Goal: Task Accomplishment & Management: Use online tool/utility

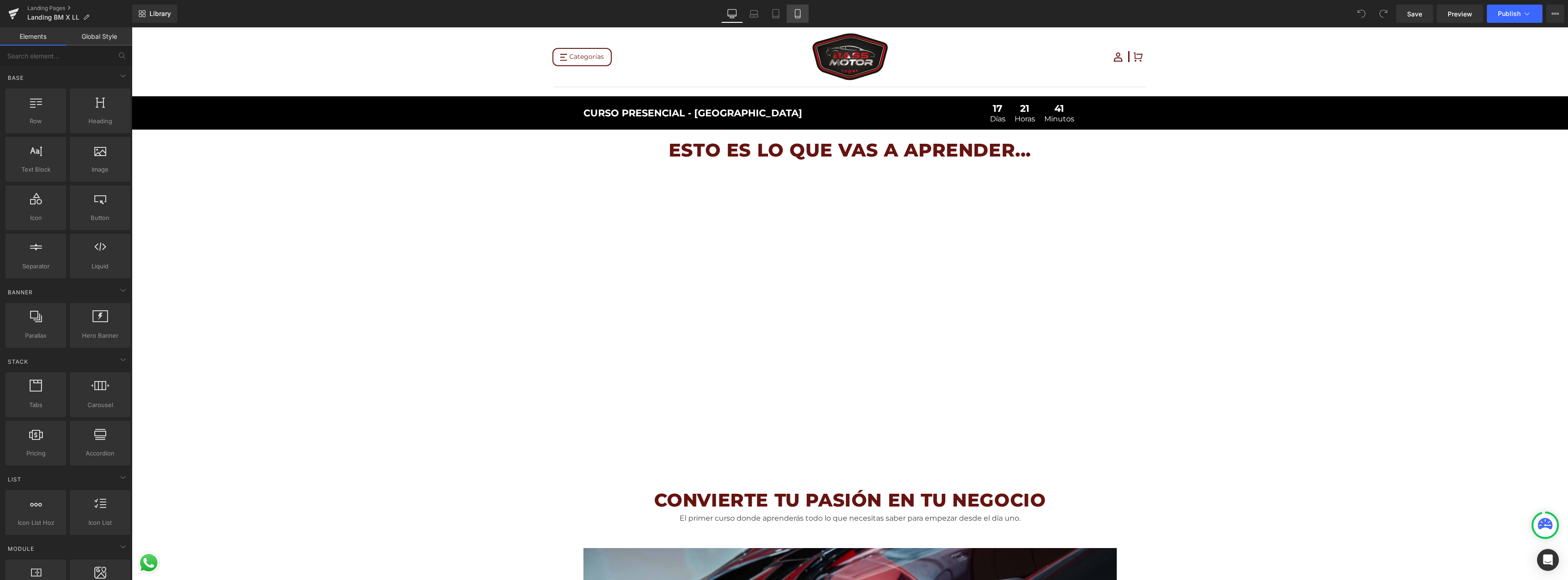
click at [799, 15] on icon at bounding box center [798, 14] width 9 height 9
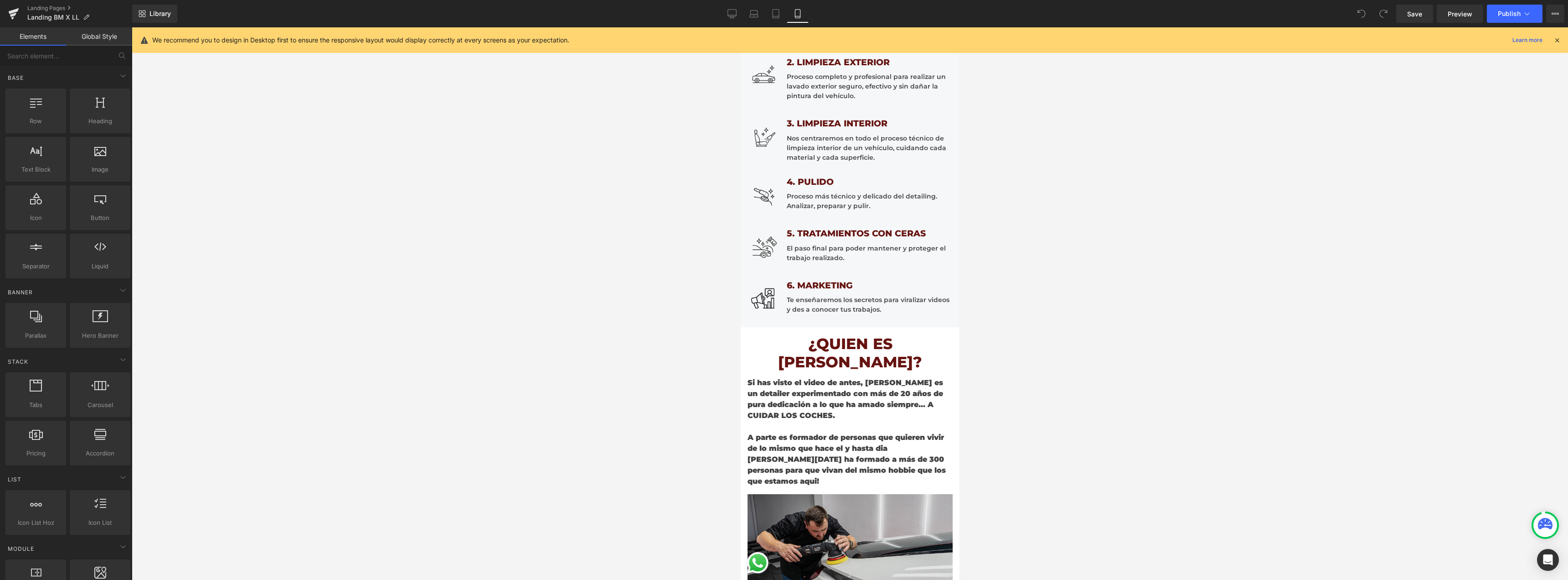
scroll to position [867, 0]
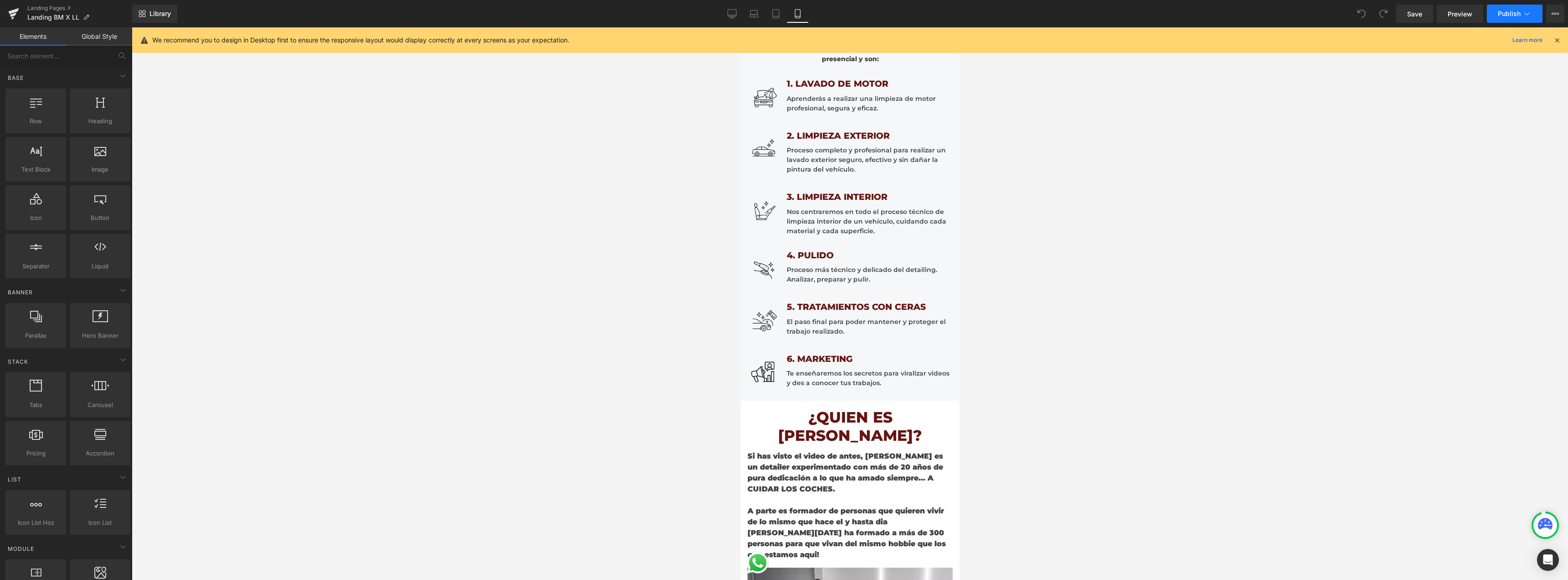
click at [1506, 12] on span "Publish" at bounding box center [1509, 13] width 23 height 7
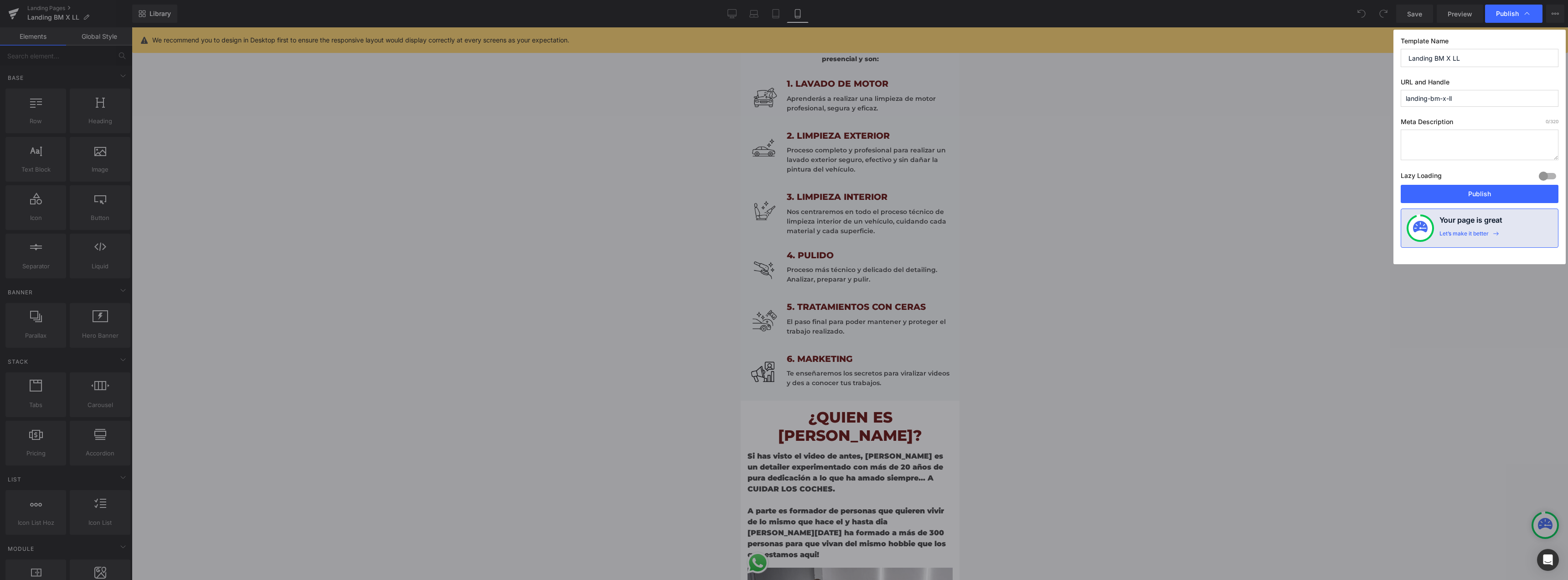
click at [1466, 57] on input "Landing BM X LL" at bounding box center [1480, 58] width 157 height 18
type input "Landing BM X LL - FINAL"
click at [1465, 100] on input "landing-bm-x-ll" at bounding box center [1480, 98] width 157 height 17
click at [1464, 189] on button "Publish" at bounding box center [1480, 193] width 157 height 18
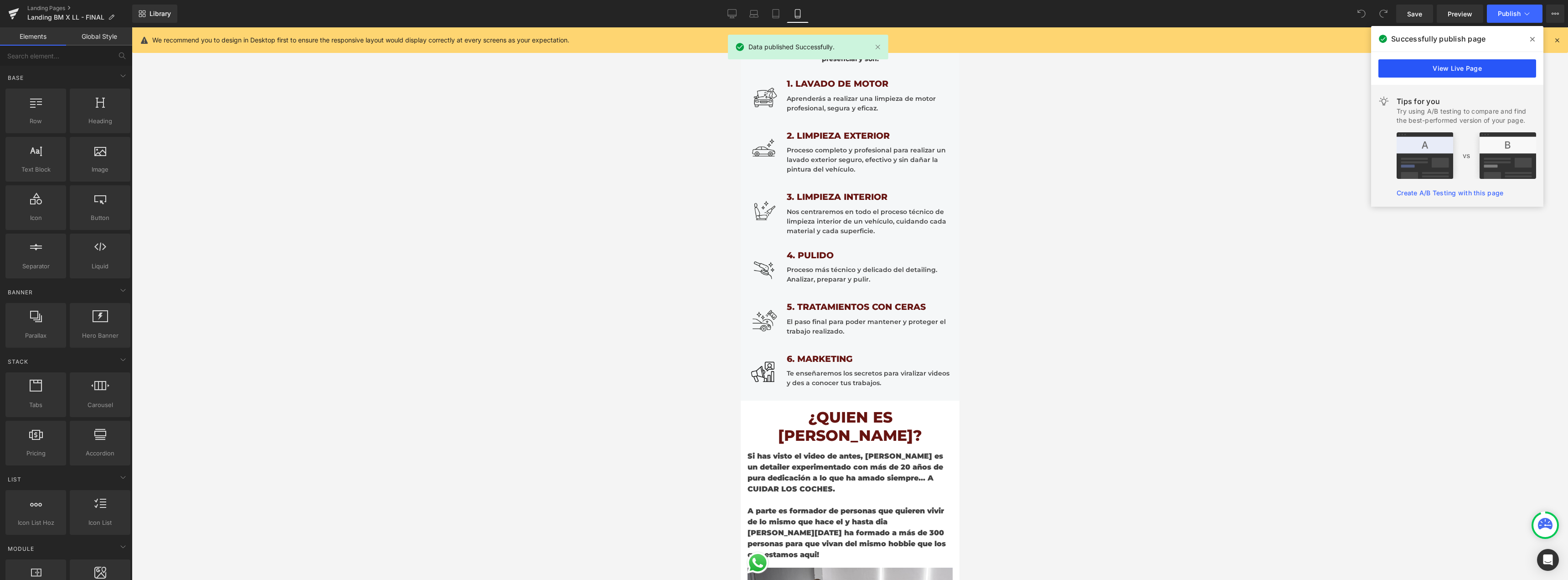
click at [1415, 68] on link "View Live Page" at bounding box center [1457, 68] width 157 height 18
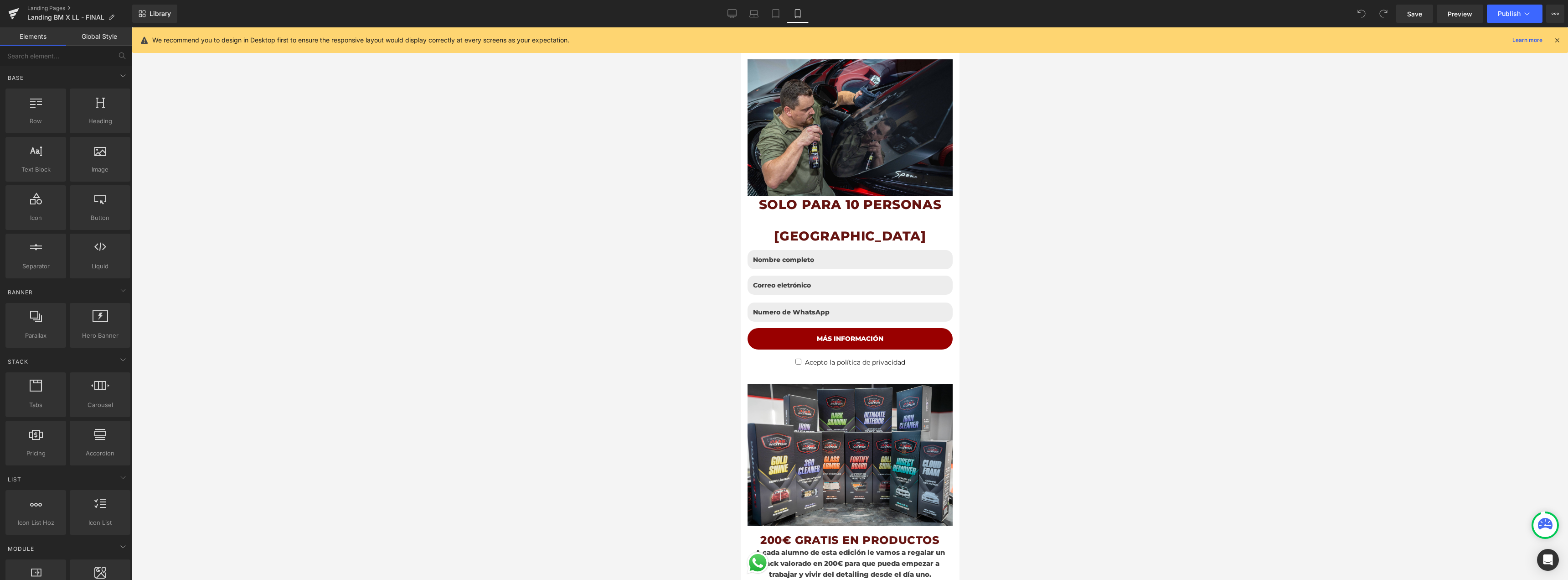
scroll to position [274, 0]
click at [764, 227] on span "Row" at bounding box center [761, 234] width 17 height 14
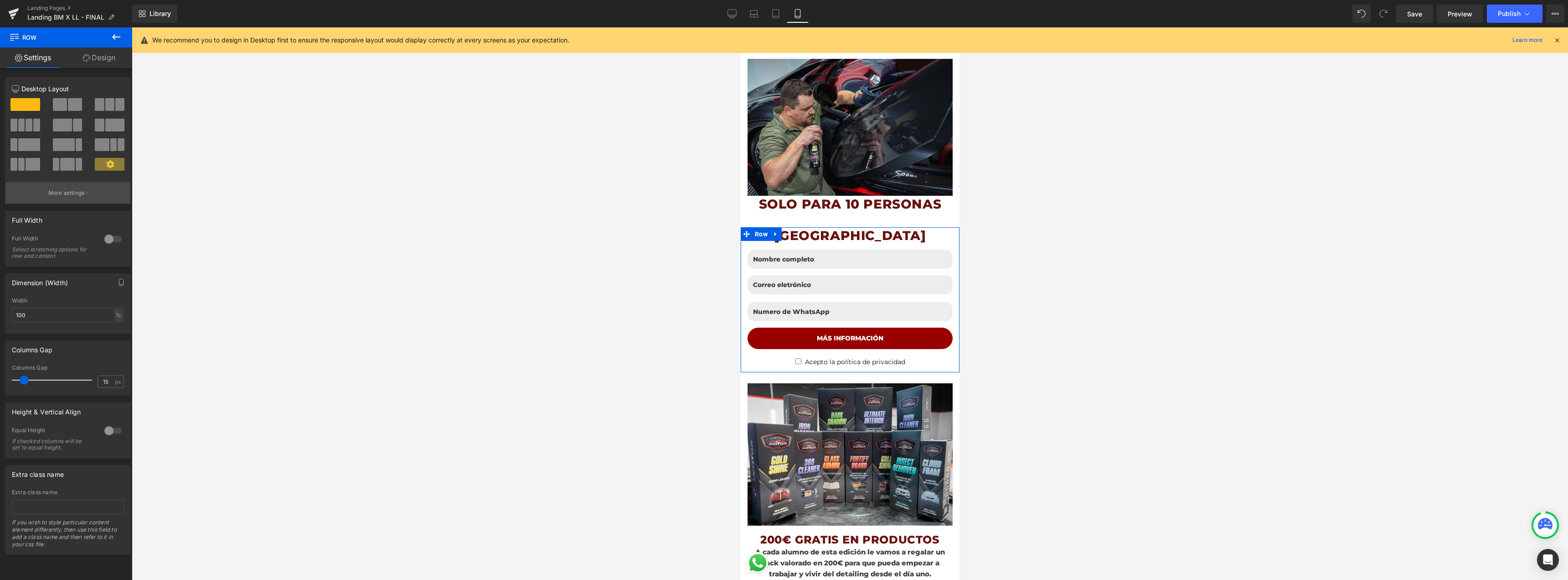
click at [58, 195] on p "More settings" at bounding box center [66, 193] width 37 height 9
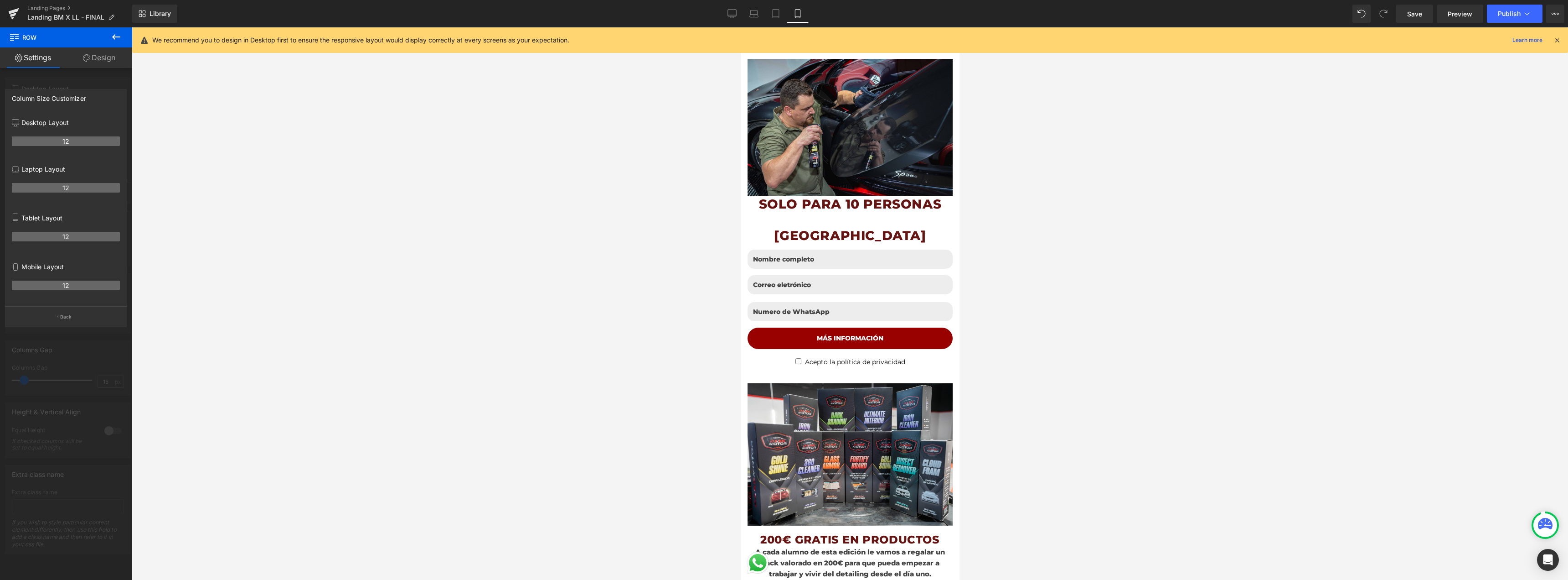
click at [707, 193] on div at bounding box center [849, 303] width 1436 height 552
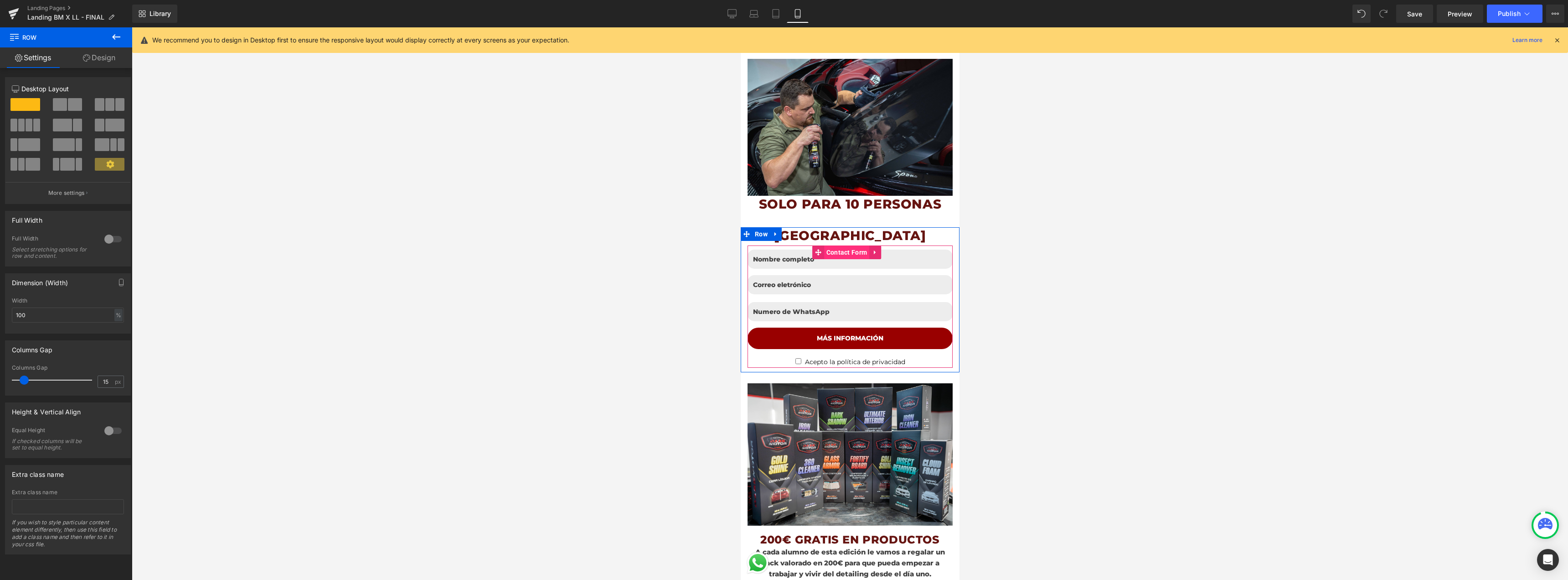
click at [844, 246] on span "Contact Form" at bounding box center [846, 253] width 46 height 14
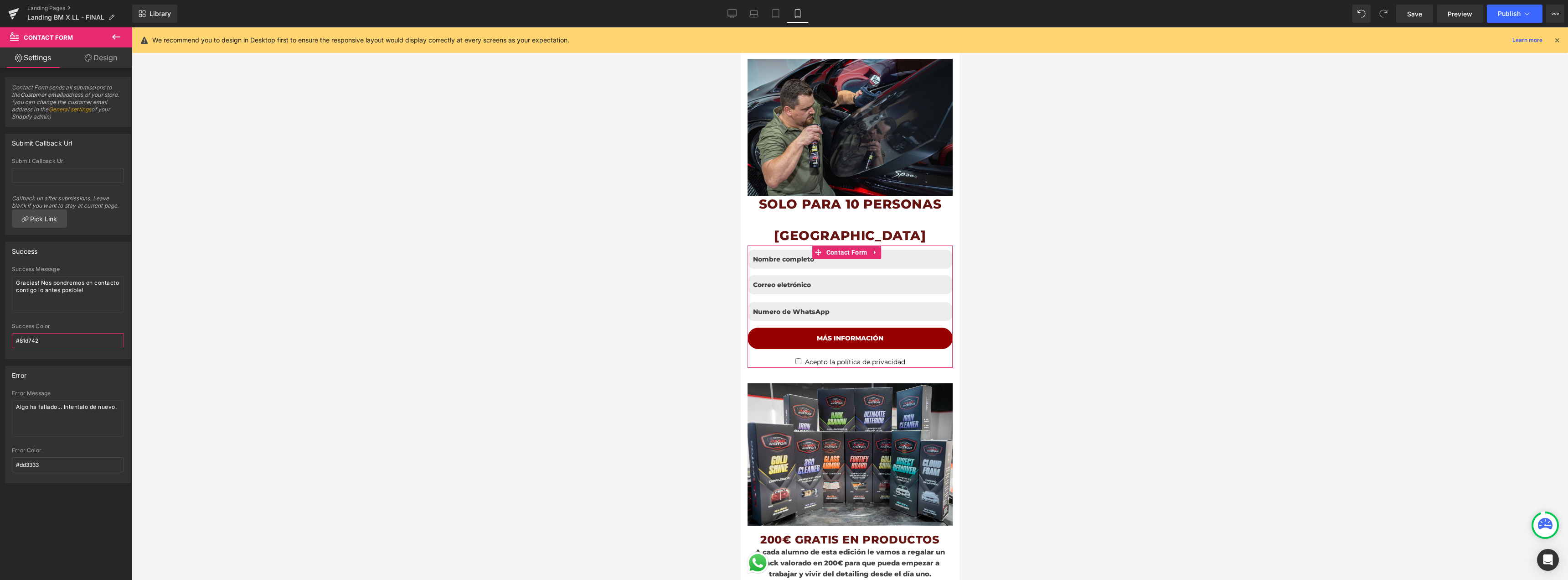
click at [49, 341] on input "#81d742" at bounding box center [68, 340] width 112 height 15
click at [790, 196] on h1 "SOLO PARA 10 PERSONAS" at bounding box center [849, 203] width 205 height 16
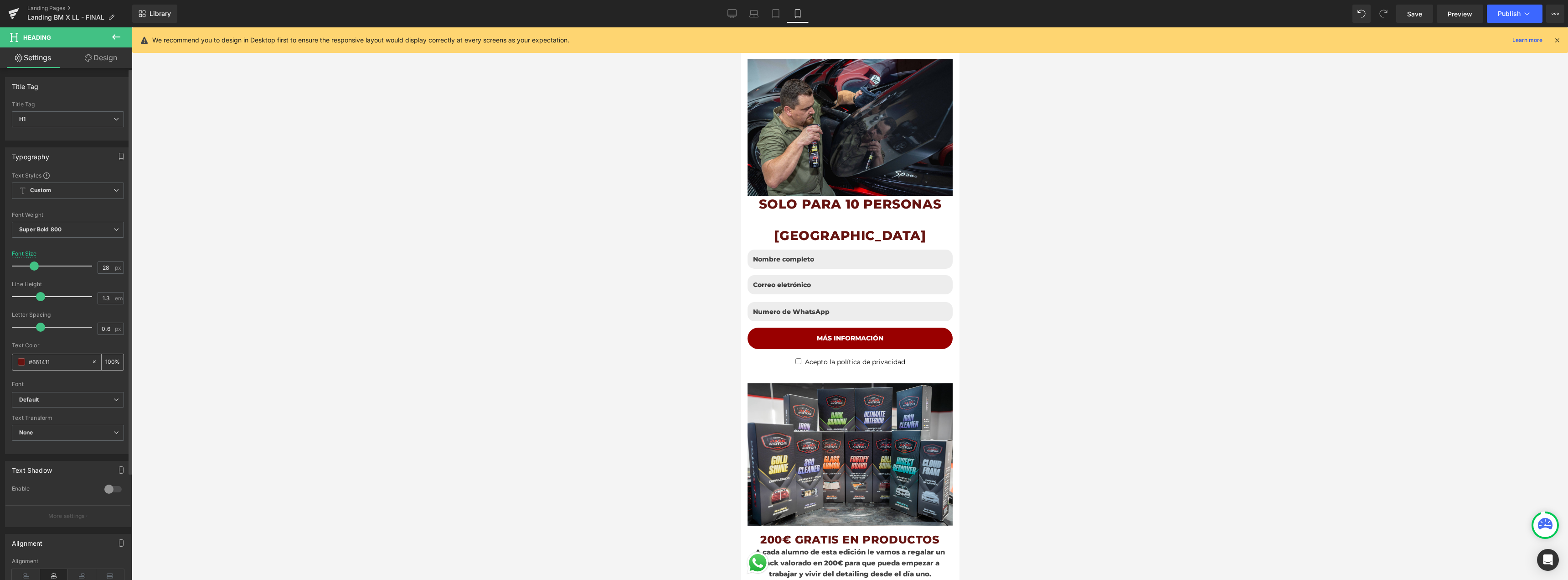
click at [23, 362] on span at bounding box center [21, 361] width 7 height 7
click at [44, 360] on input "#661411" at bounding box center [58, 361] width 58 height 10
click at [19, 361] on span at bounding box center [21, 361] width 7 height 7
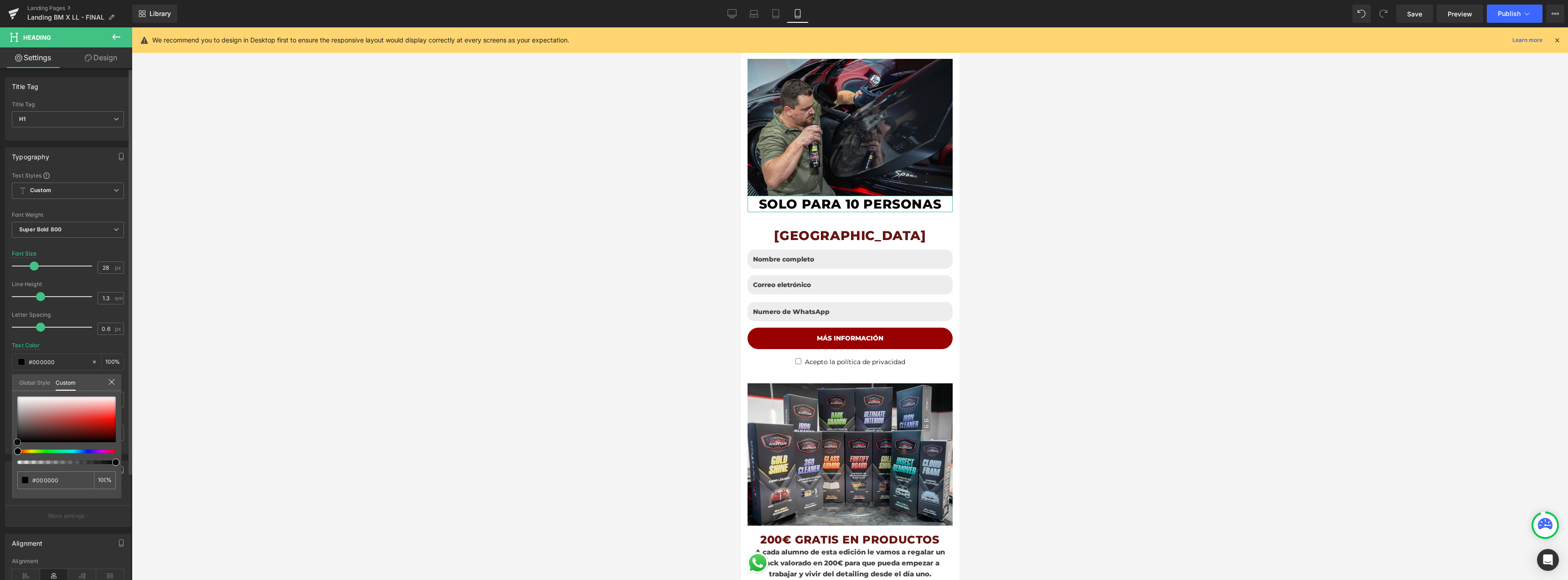
drag, startPoint x: 26, startPoint y: 430, endPoint x: 9, endPoint y: 450, distance: 26.2
click at [9, 450] on div "Typography Text Styles Custom Custom Setup Global Style Custom Setup Global Sty…" at bounding box center [68, 297] width 136 height 313
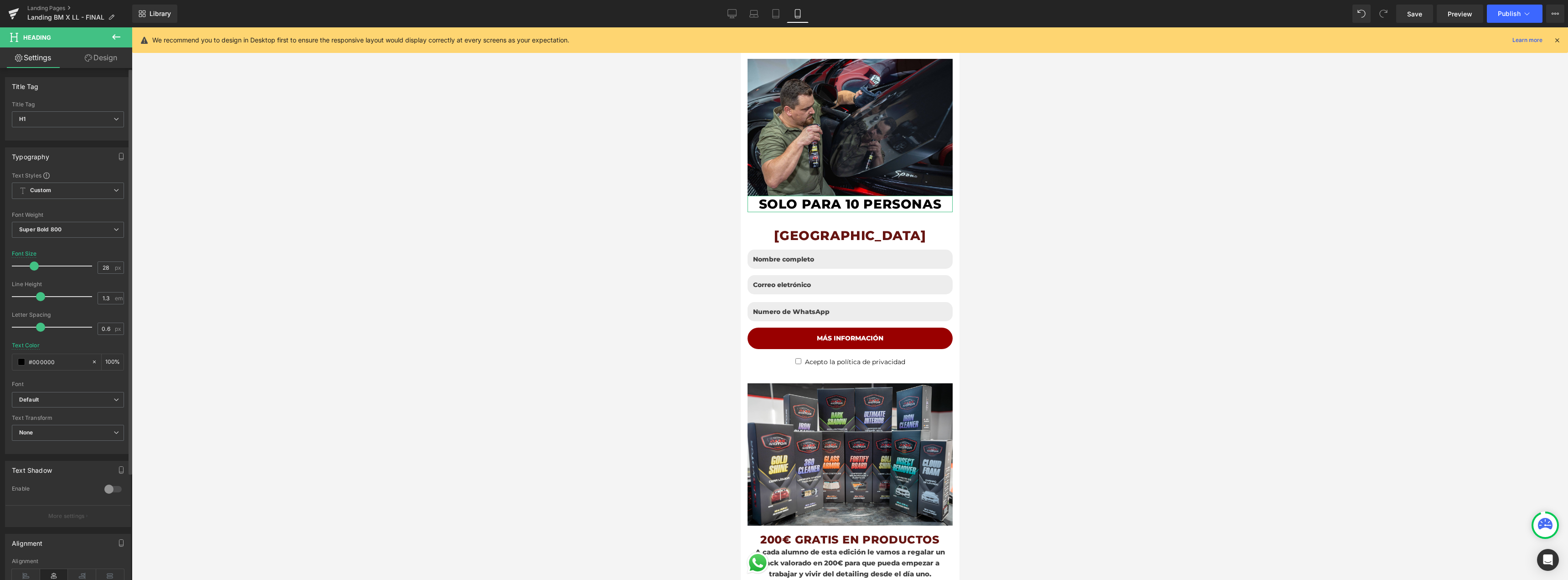
click at [71, 362] on input "#661411" at bounding box center [58, 361] width 58 height 10
paste input "661411"
type input "#661411"
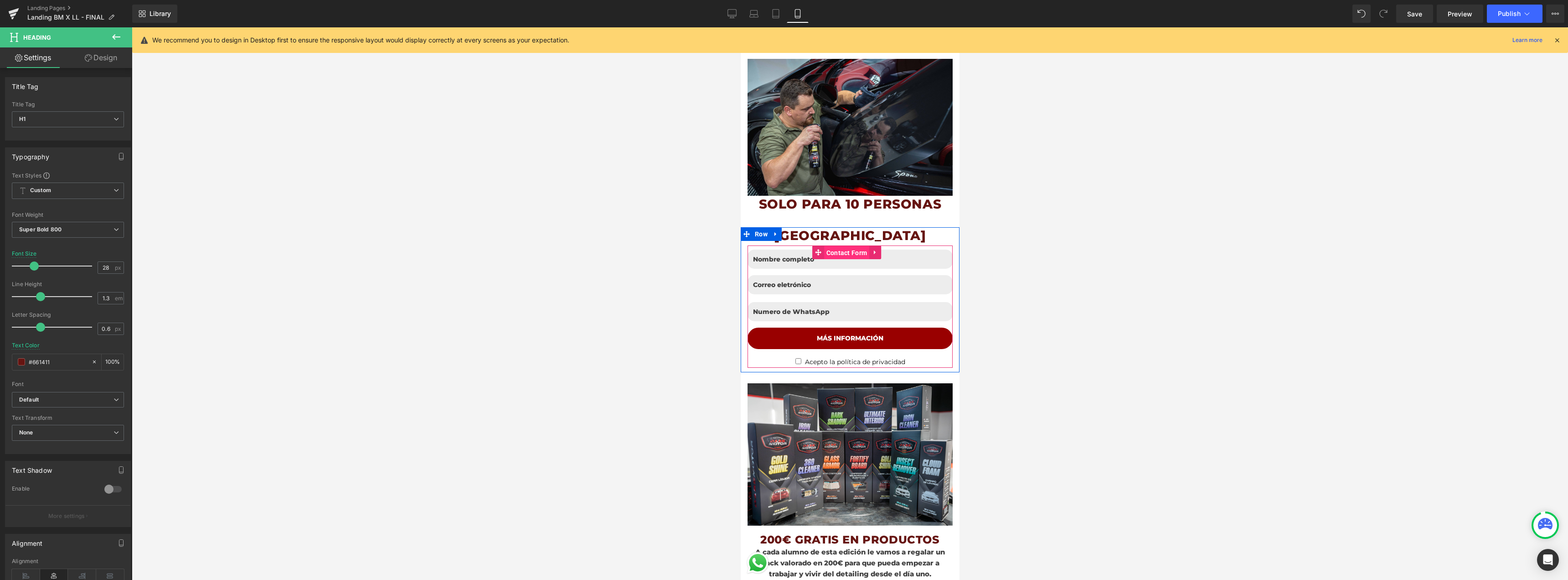
click at [846, 246] on span "Contact Form" at bounding box center [846, 253] width 46 height 14
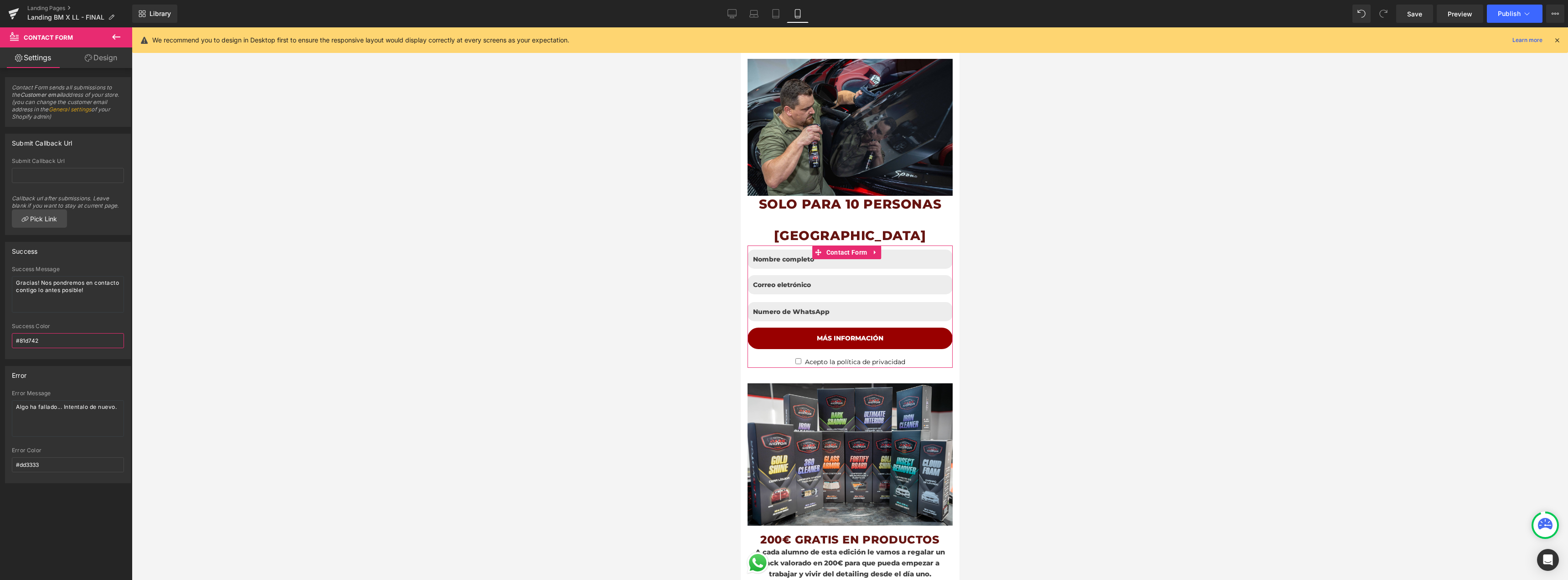
click at [44, 339] on input "#81d742" at bounding box center [68, 340] width 112 height 15
drag, startPoint x: 43, startPoint y: 339, endPoint x: 19, endPoint y: 339, distance: 24.0
click at [19, 339] on input "#81d742" at bounding box center [68, 340] width 112 height 15
type input "#000000"
click at [47, 467] on input "#dd3333" at bounding box center [68, 464] width 112 height 15
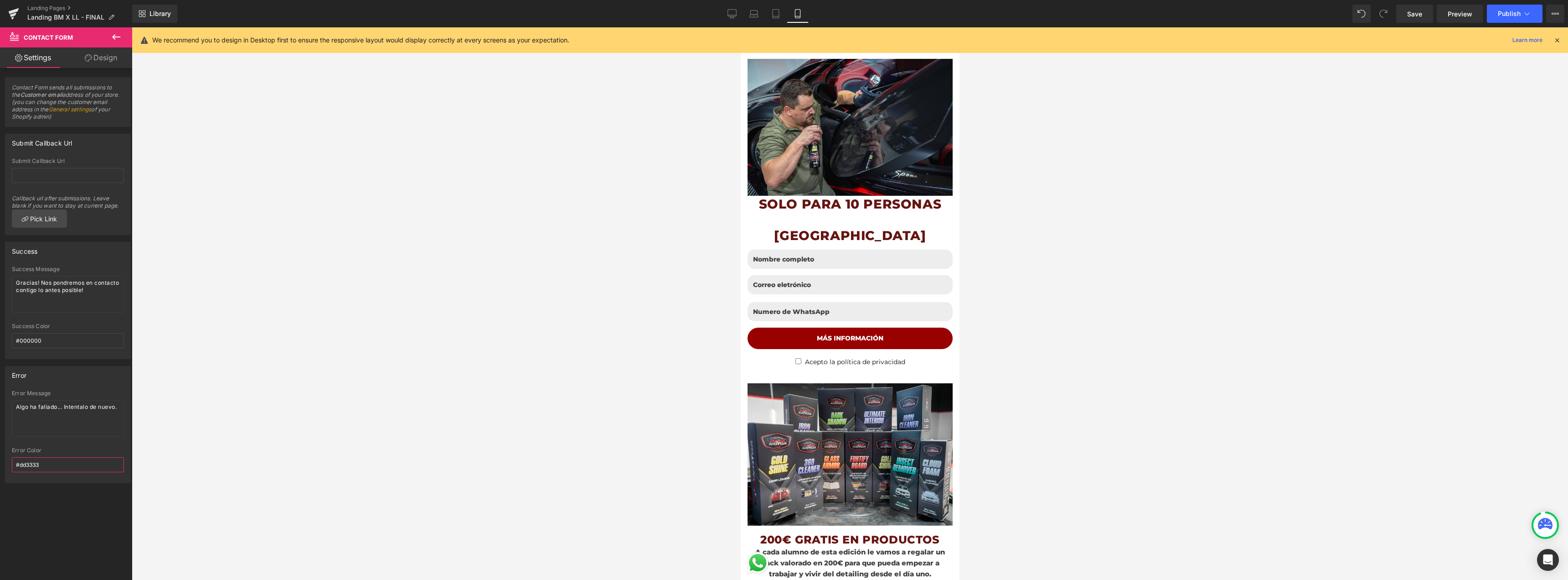
click at [47, 467] on input "#dd3333" at bounding box center [68, 464] width 112 height 15
click at [48, 467] on input "#dd3333" at bounding box center [68, 464] width 112 height 15
click at [709, 288] on div at bounding box center [849, 303] width 1436 height 552
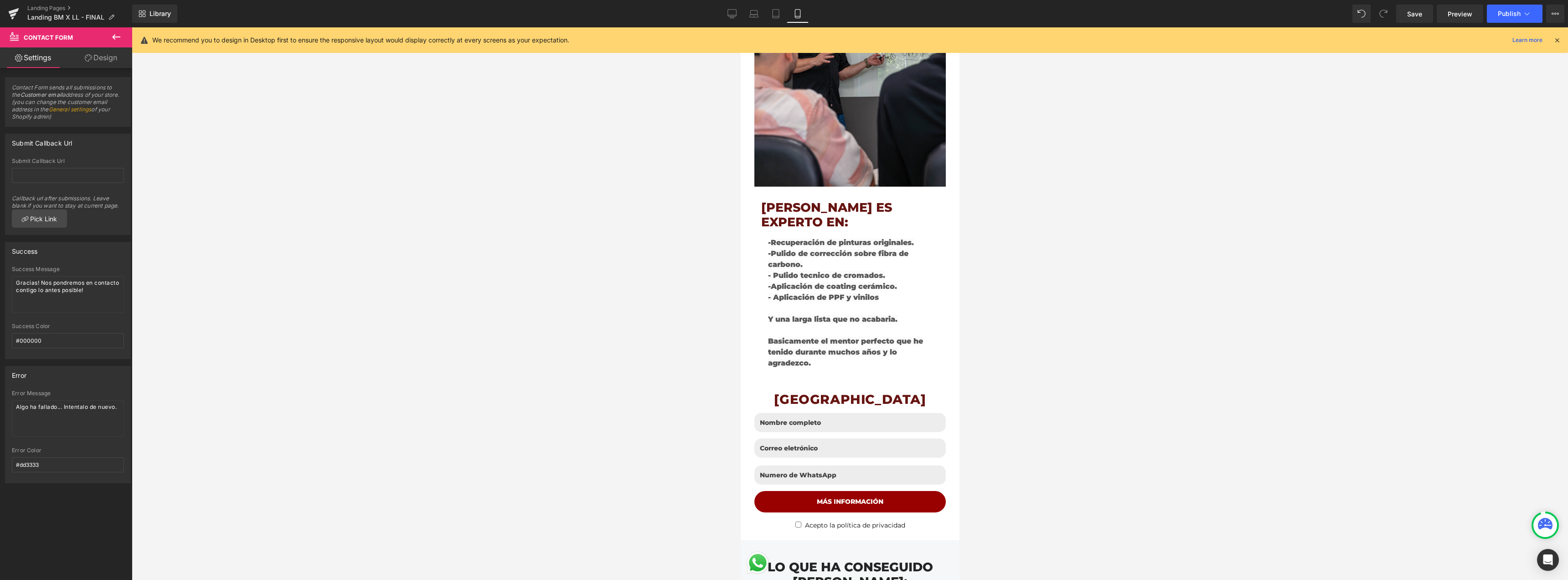
scroll to position [1688, 0]
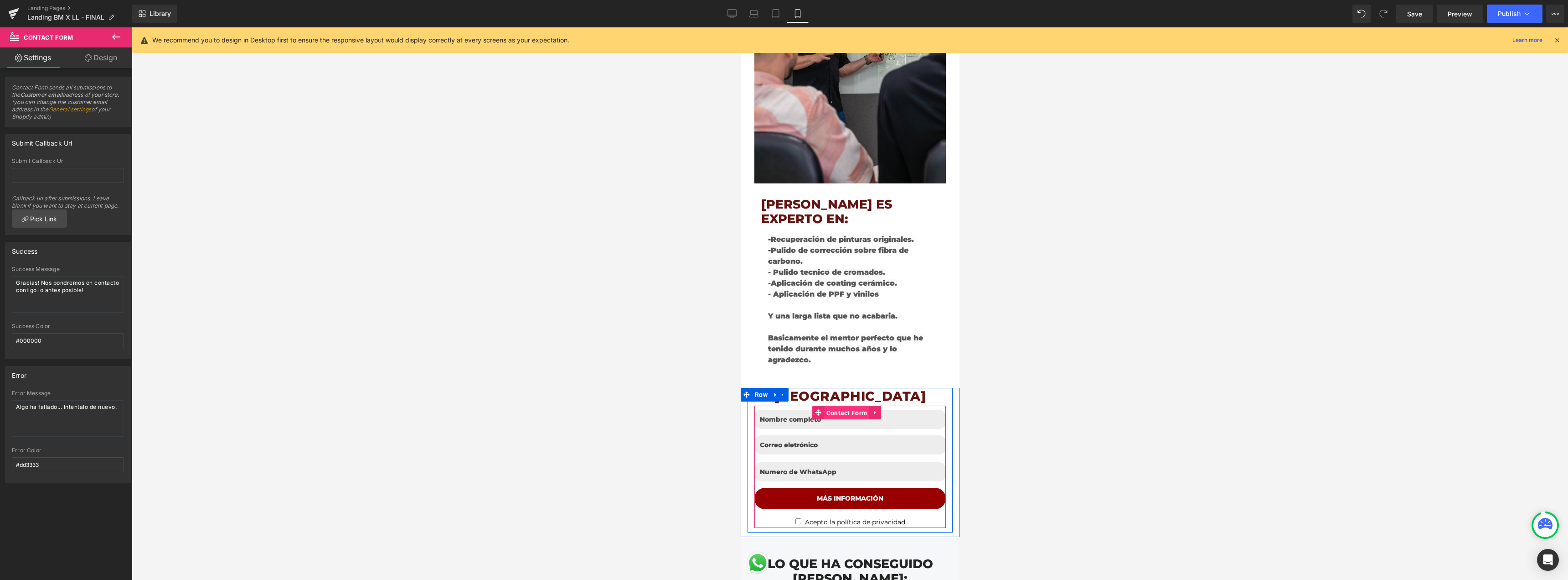
click at [842, 406] on span "Contact Form" at bounding box center [846, 413] width 46 height 14
click at [58, 338] on input "#81d742" at bounding box center [68, 340] width 112 height 15
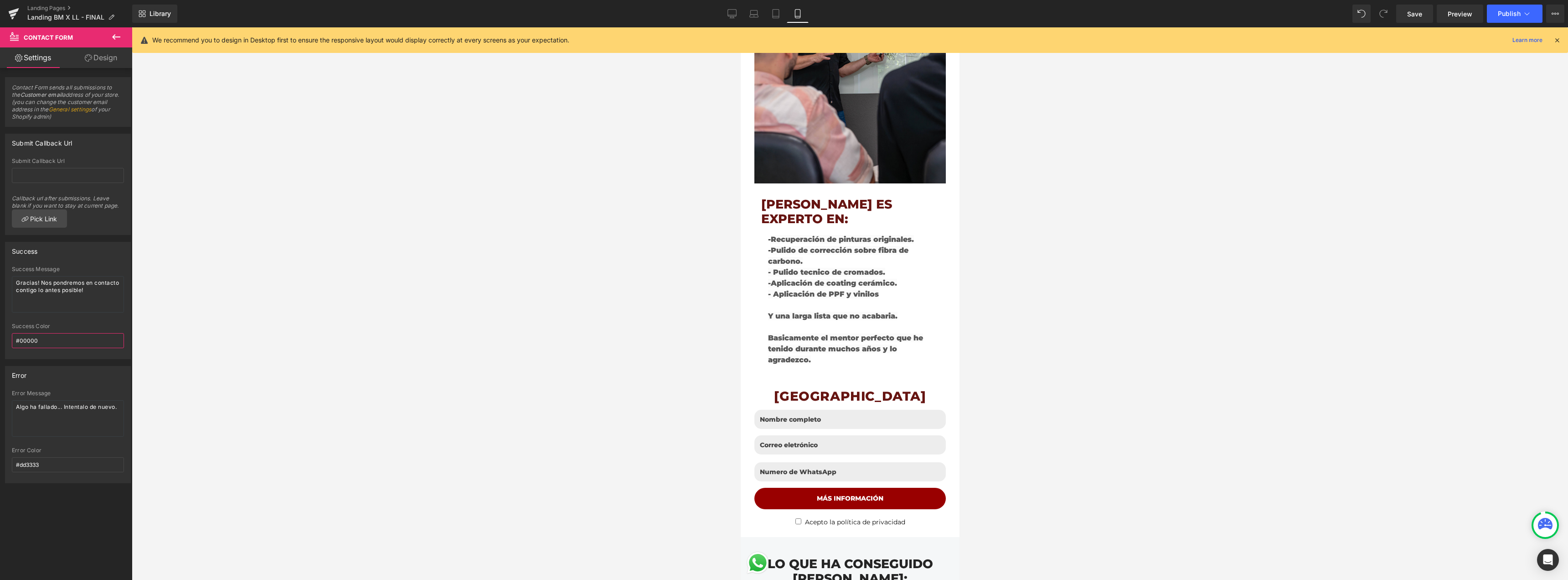
type input "#000000"
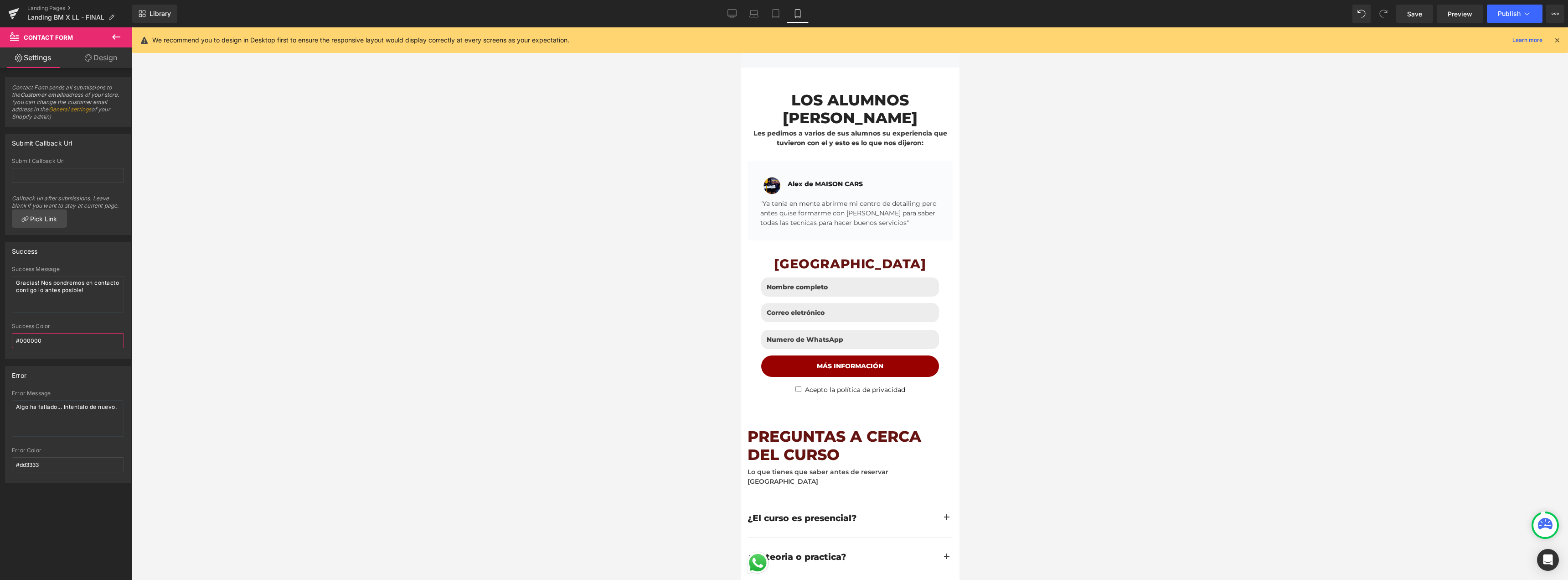
scroll to position [2417, 0]
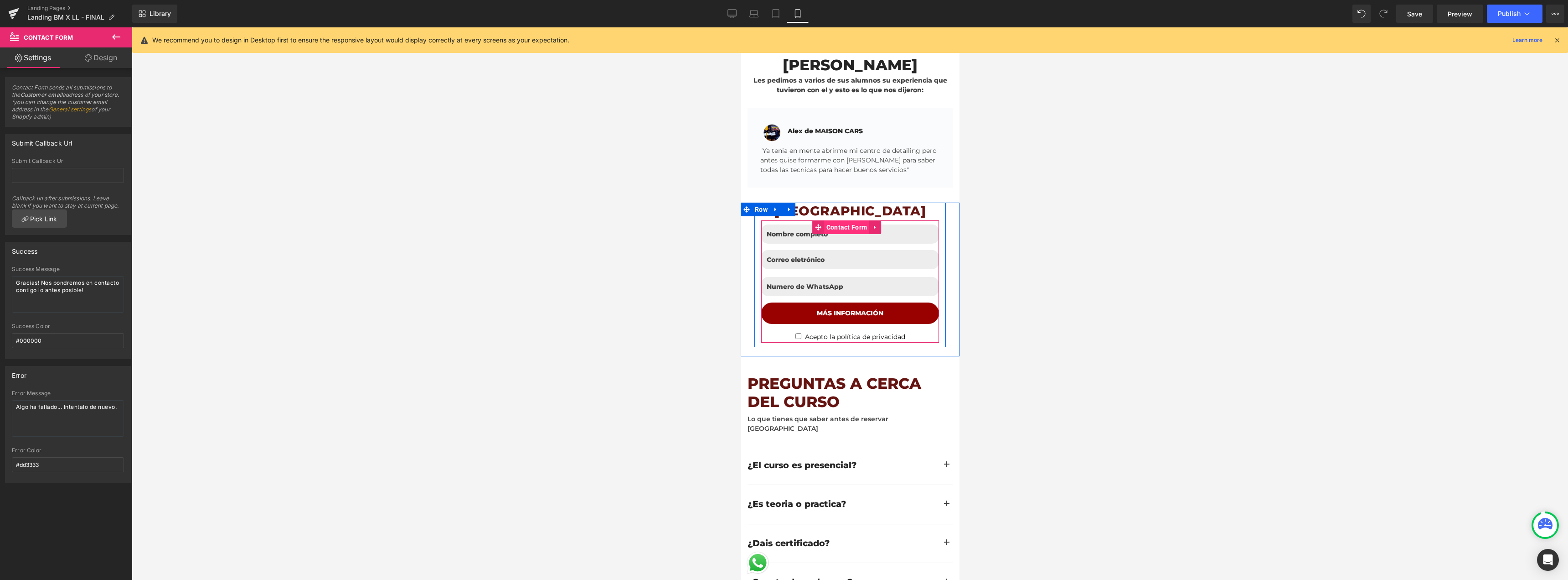
click at [841, 221] on span "Contact Form" at bounding box center [846, 228] width 46 height 14
click at [69, 341] on input "#81d742" at bounding box center [68, 340] width 112 height 15
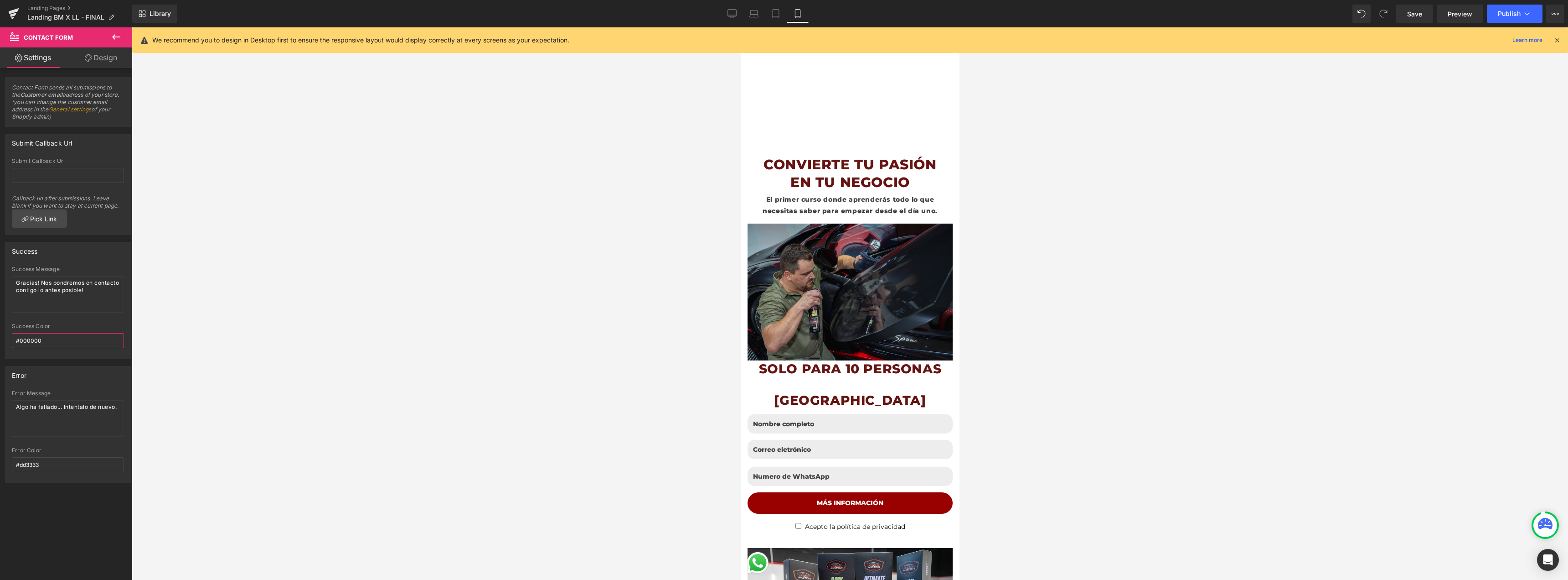
scroll to position [0, 0]
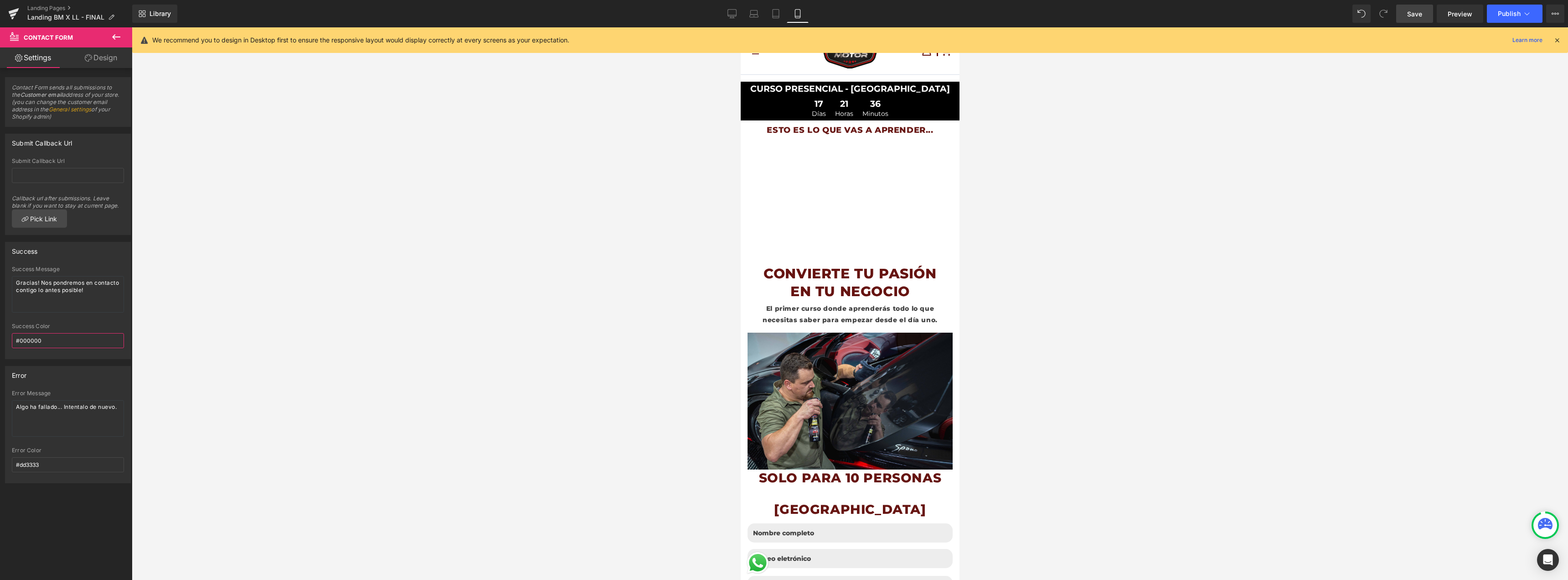
type input "#000000"
click at [1415, 19] on link "Save" at bounding box center [1414, 13] width 37 height 18
click at [840, 101] on span "Countdown Timer" at bounding box center [849, 103] width 58 height 14
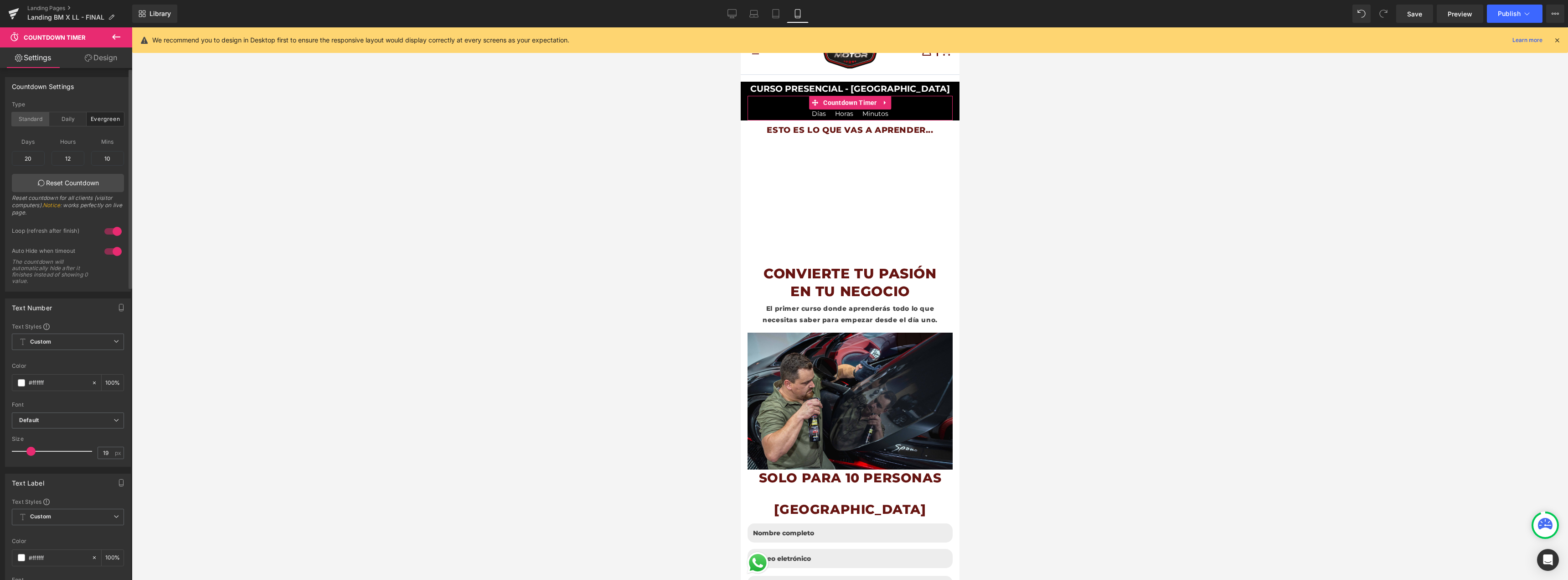
click at [34, 121] on div "Standard" at bounding box center [30, 119] width 37 height 14
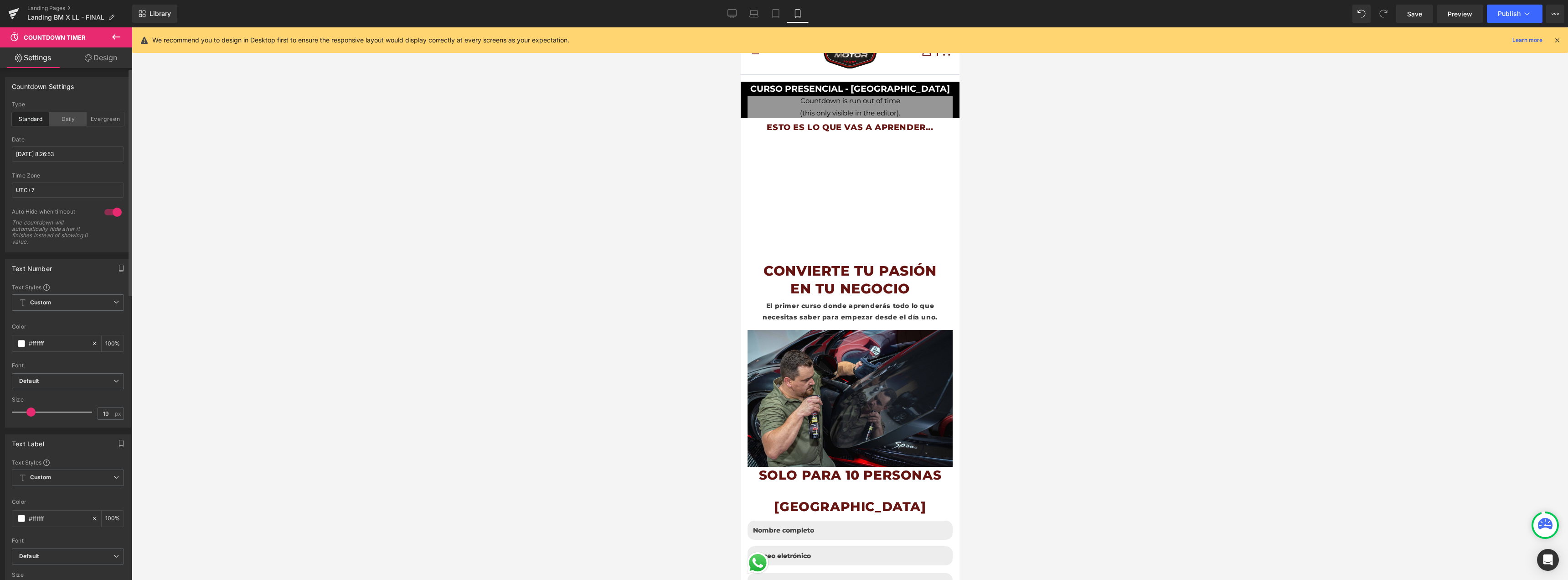
click at [52, 121] on div "Daily" at bounding box center [68, 119] width 37 height 14
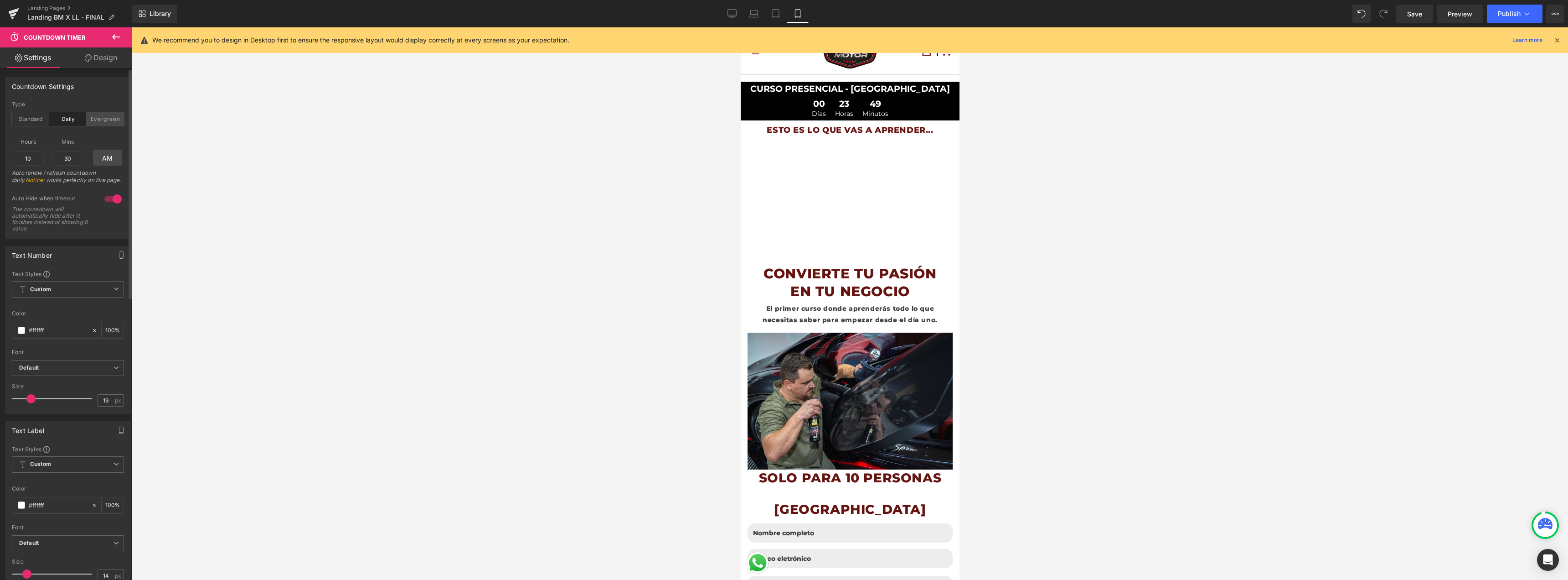
click at [88, 116] on div "Evergreen" at bounding box center [105, 119] width 37 height 14
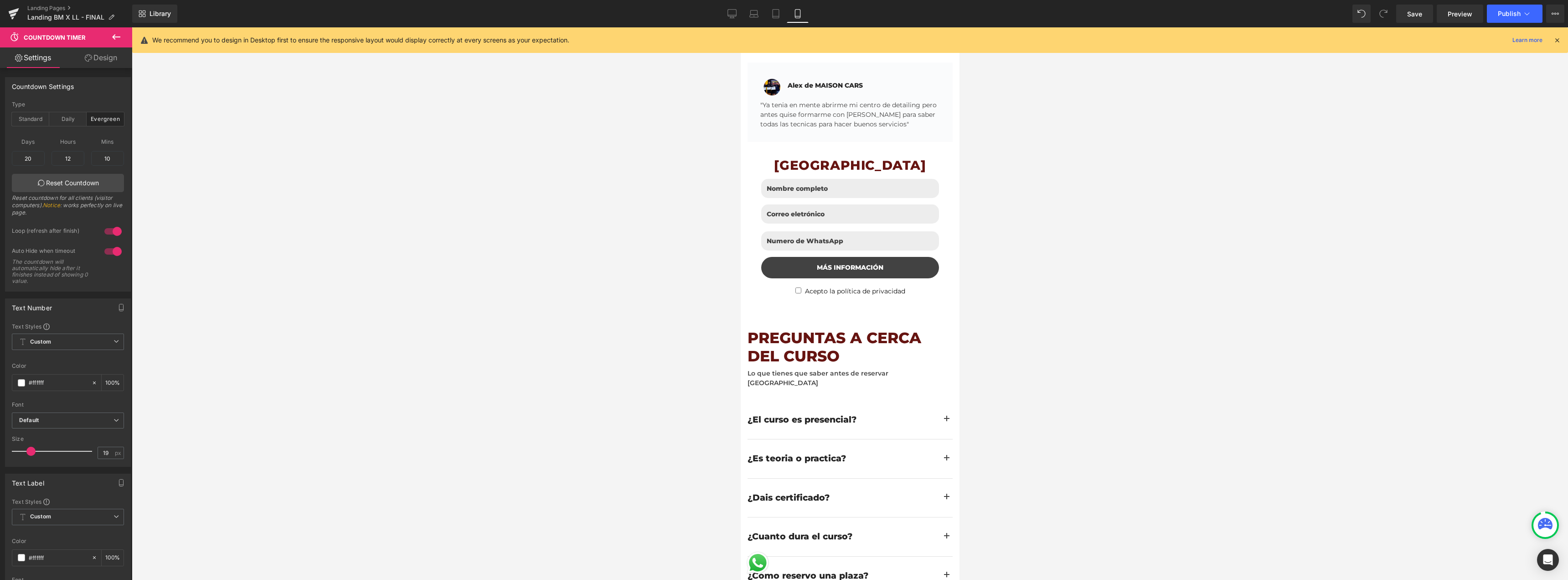
scroll to position [2600, 0]
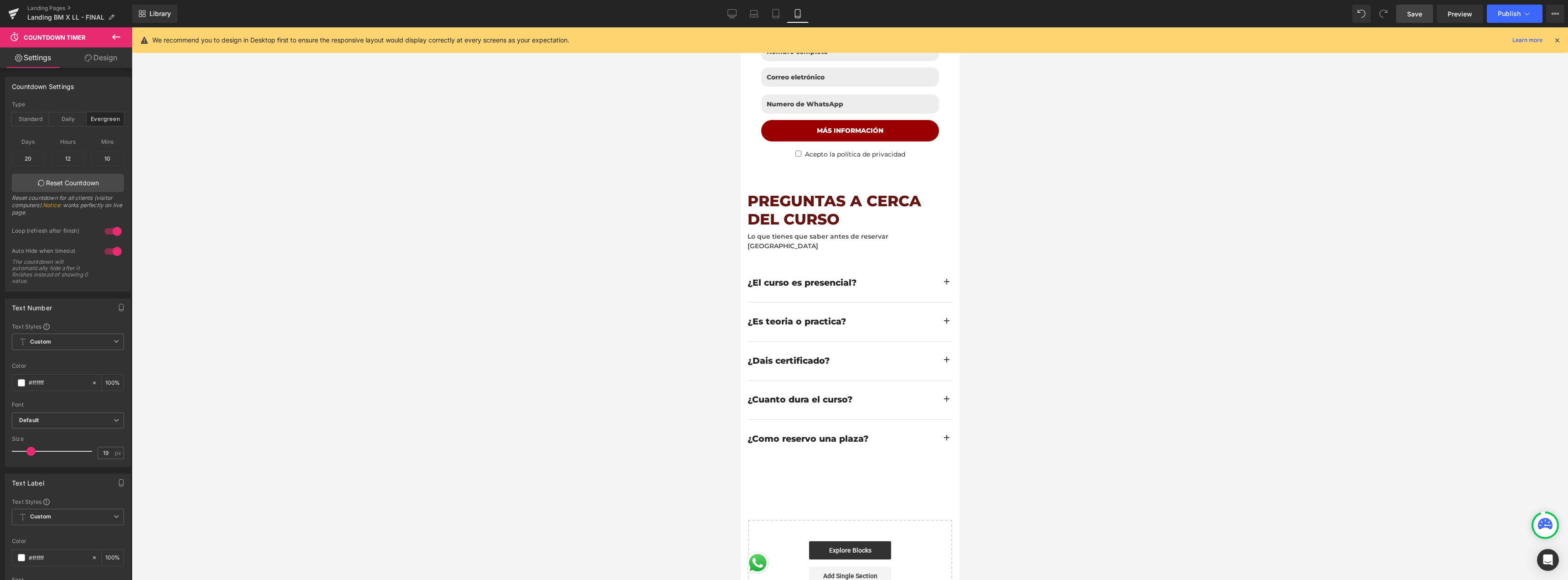
click at [1408, 13] on span "Save" at bounding box center [1414, 14] width 15 height 9
click at [1512, 17] on button "Publish" at bounding box center [1514, 13] width 55 height 18
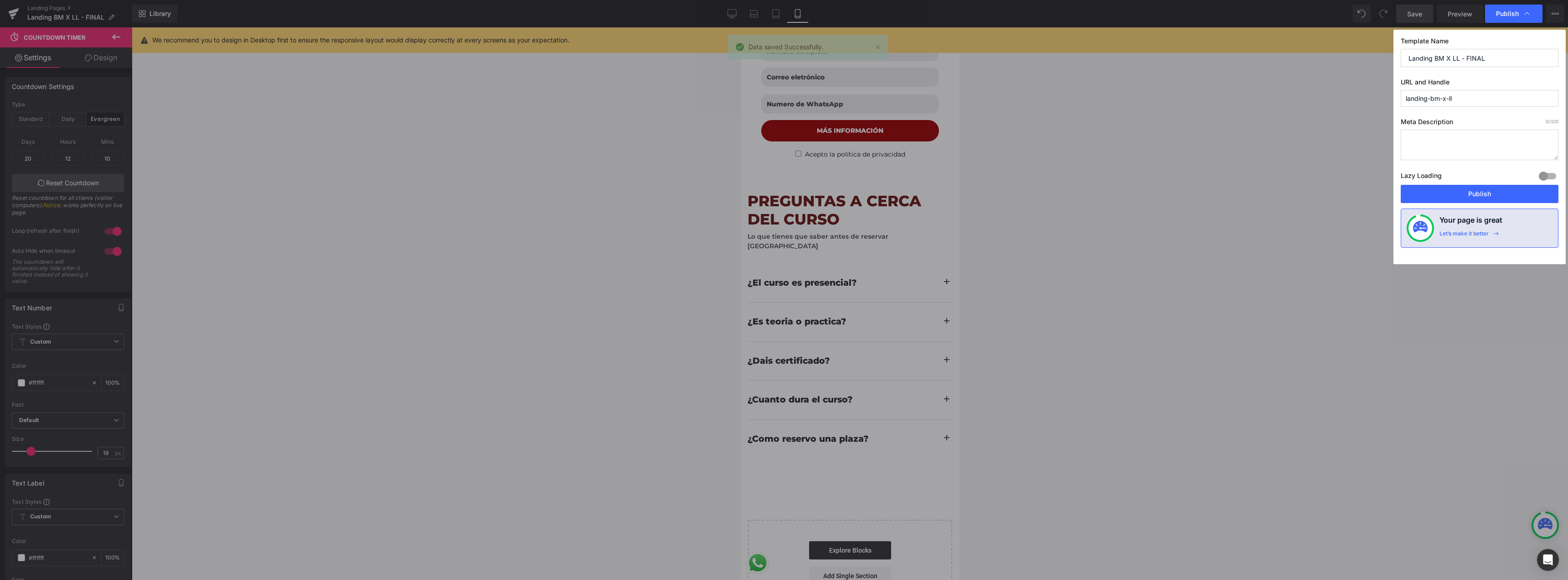
click at [1467, 97] on input "landing-bm-x-ll" at bounding box center [1480, 98] width 157 height 17
type input "curso-como-vivir-del-detailing"
click at [1471, 193] on button "Publish" at bounding box center [1480, 193] width 157 height 18
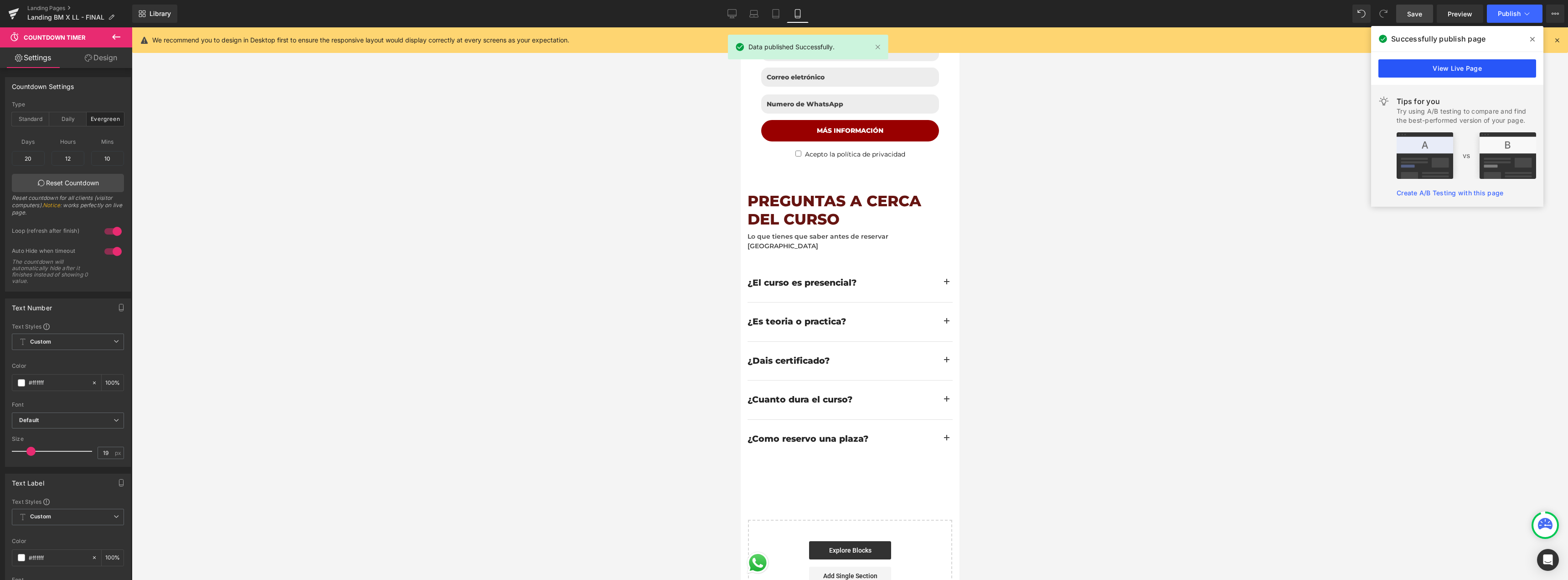
click at [1477, 69] on link "View Live Page" at bounding box center [1457, 68] width 157 height 18
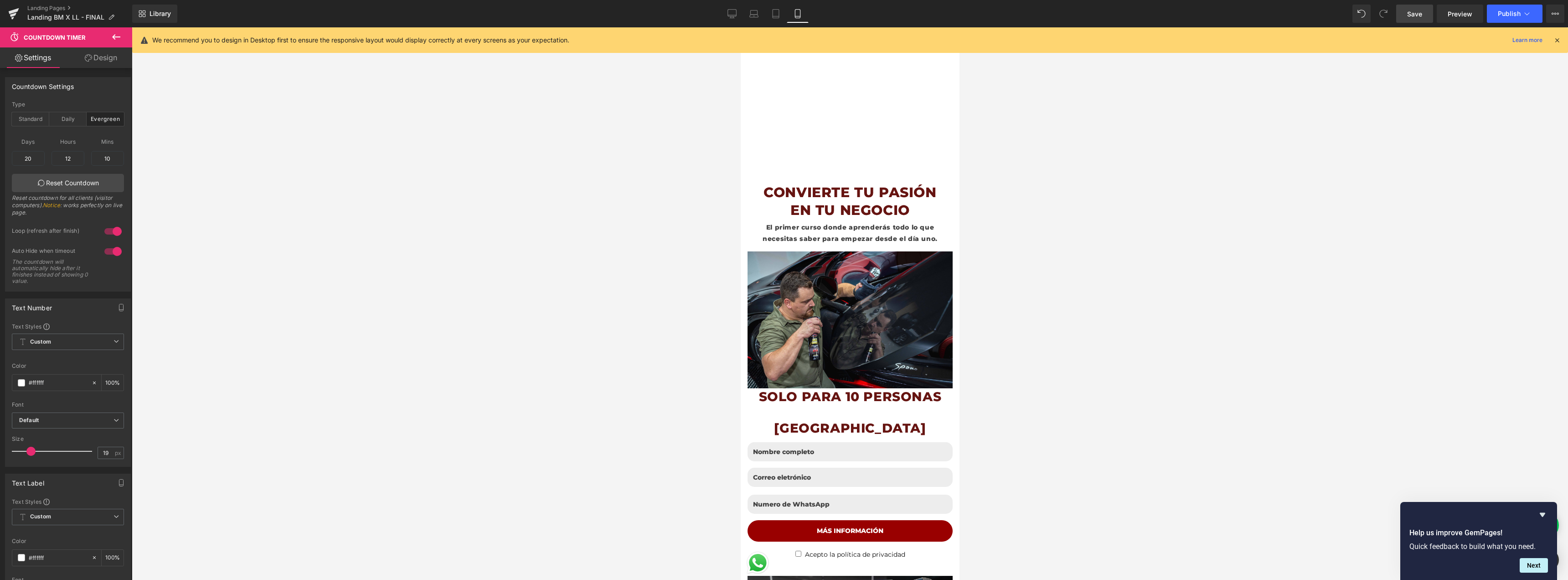
scroll to position [228, 0]
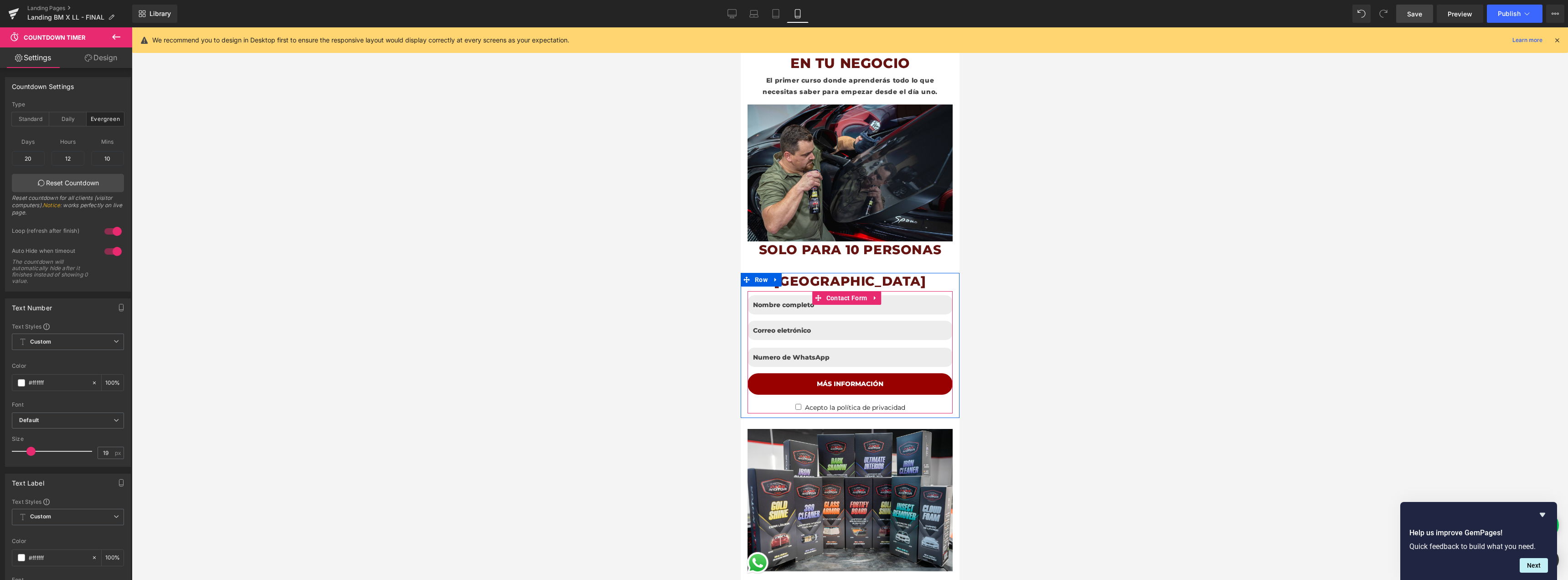
click at [846, 291] on span "Contact Form" at bounding box center [846, 298] width 46 height 14
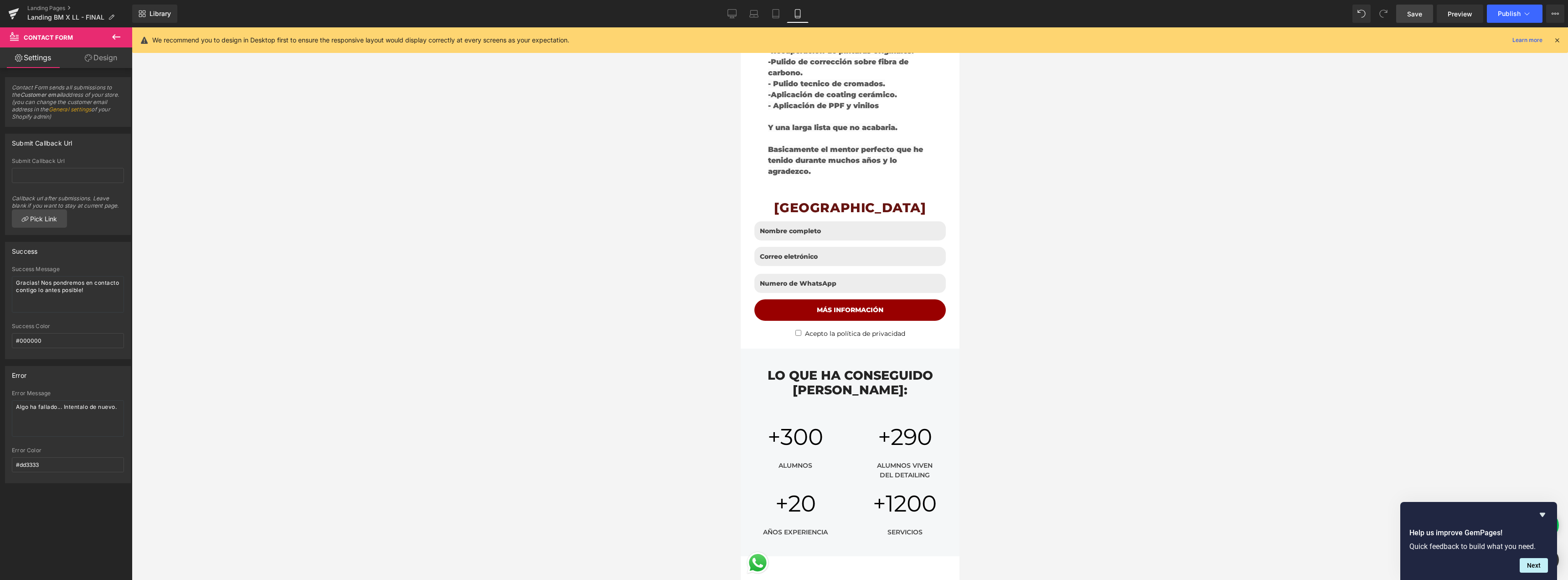
scroll to position [1870, 0]
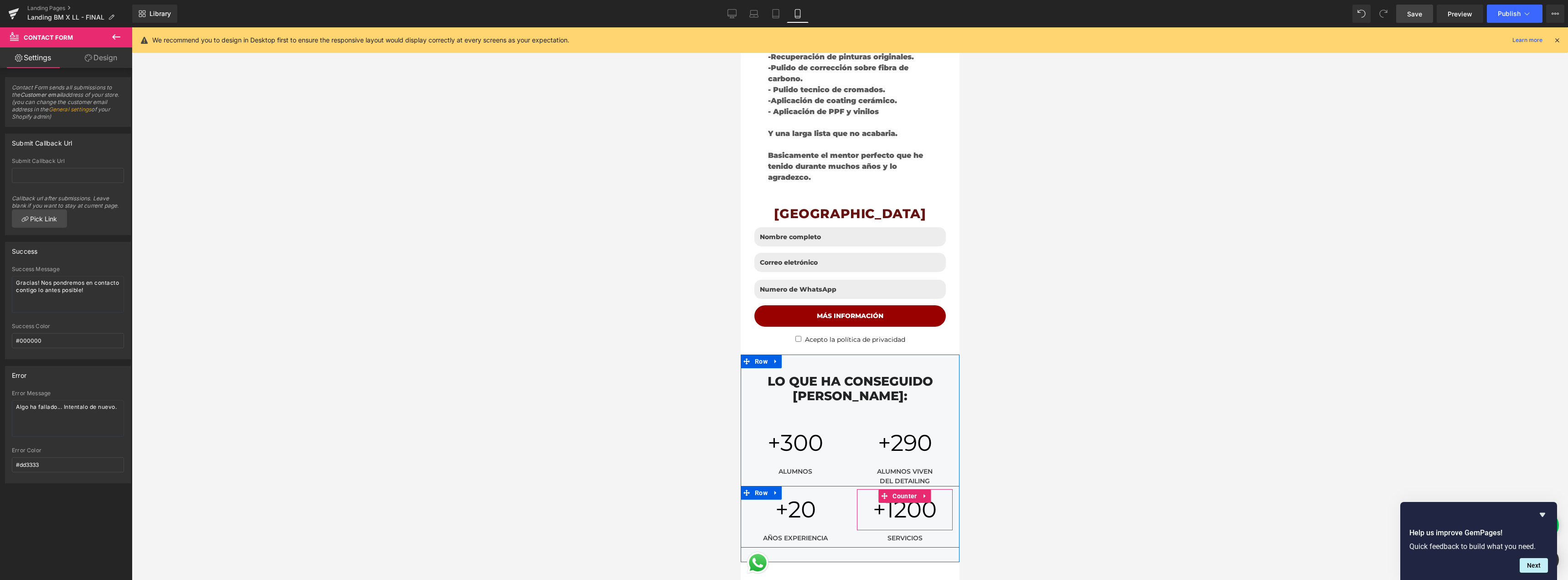
click at [916, 495] on span "1200" at bounding box center [911, 509] width 51 height 28
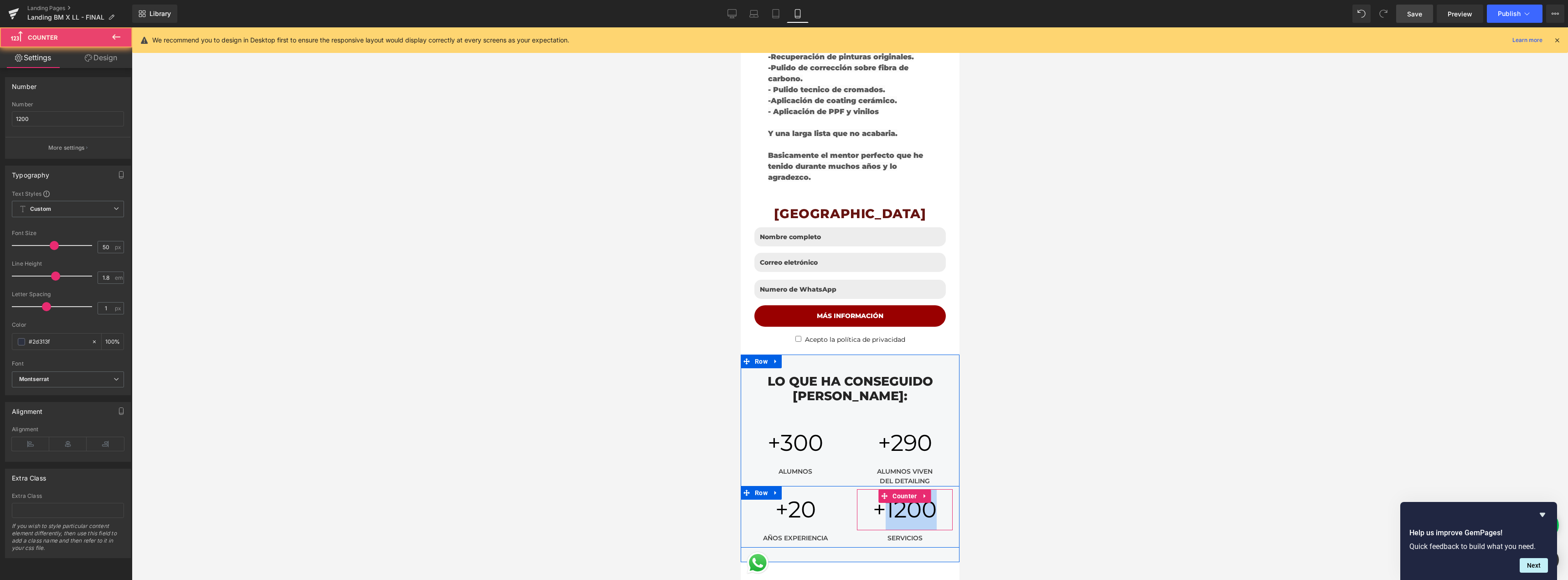
click at [916, 495] on span "1200" at bounding box center [911, 509] width 51 height 28
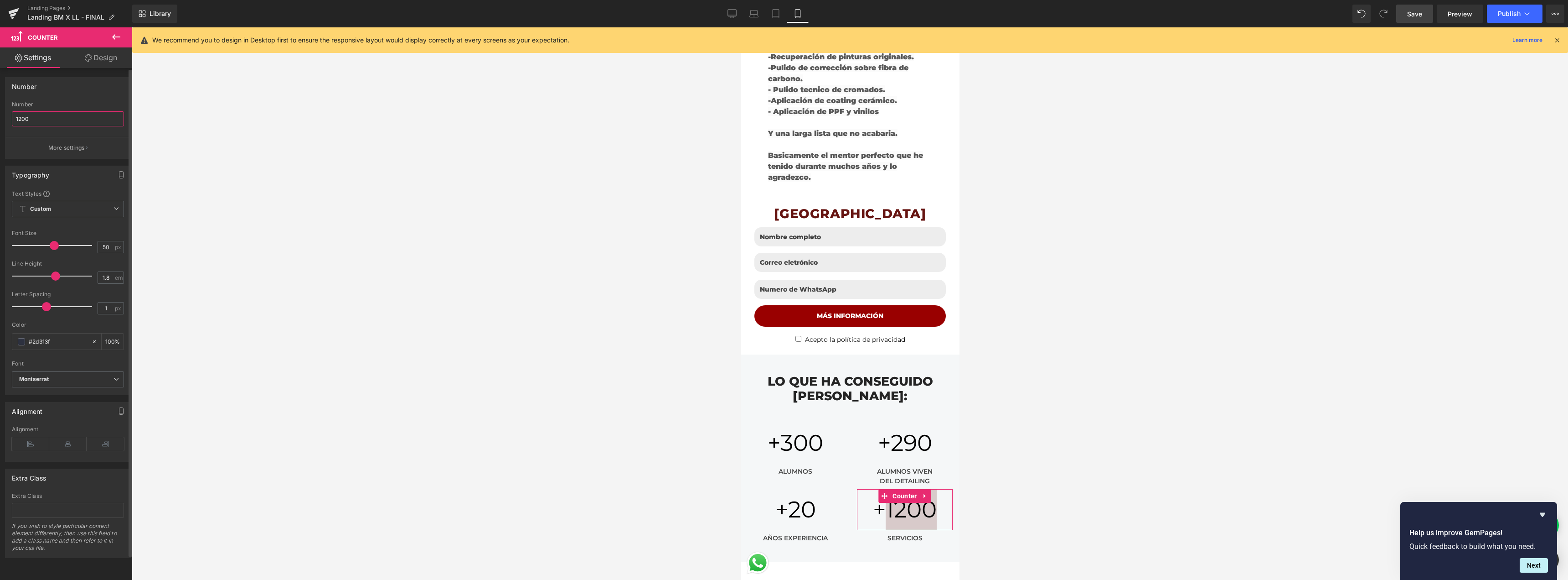
click at [48, 120] on input "1200" at bounding box center [68, 118] width 112 height 15
click at [39, 122] on input "3500" at bounding box center [68, 118] width 112 height 15
click at [44, 117] on input "3500" at bounding box center [68, 118] width 112 height 15
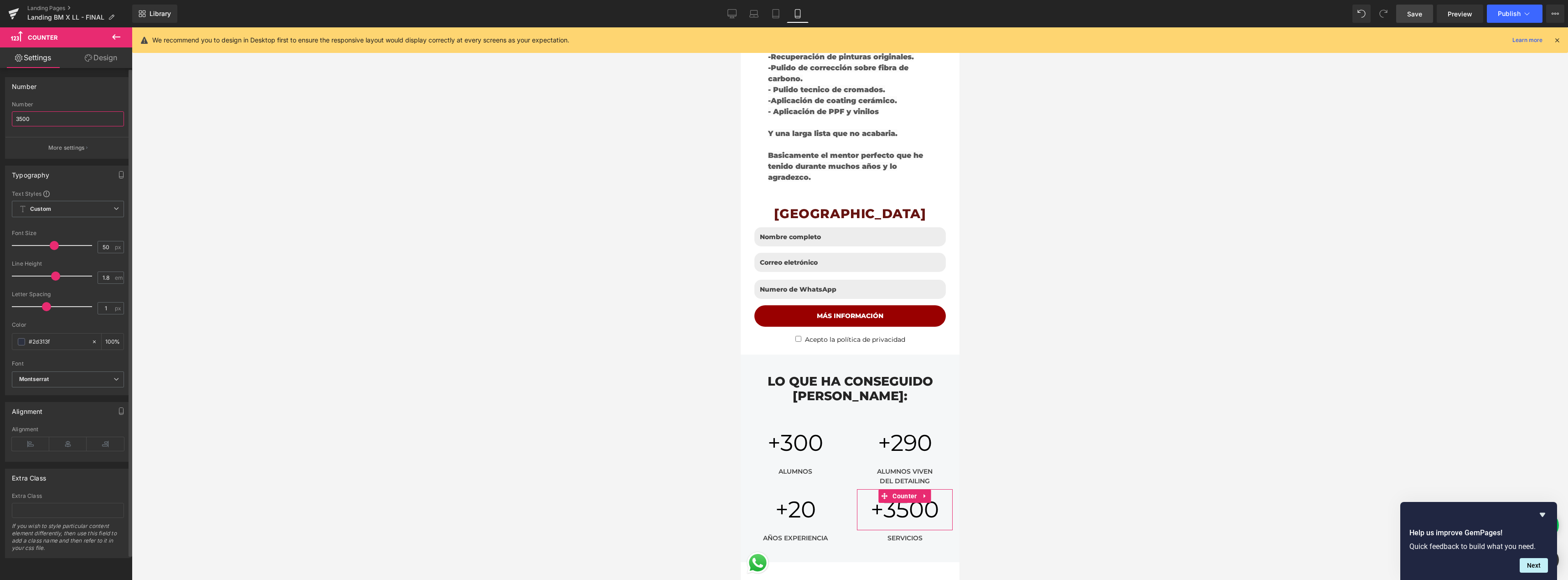
drag, startPoint x: 31, startPoint y: 119, endPoint x: 19, endPoint y: 120, distance: 12.0
click at [19, 120] on input "3500" at bounding box center [68, 118] width 112 height 15
click at [68, 120] on input "3400" at bounding box center [68, 118] width 112 height 15
click at [1422, 15] on span "Save" at bounding box center [1414, 14] width 15 height 9
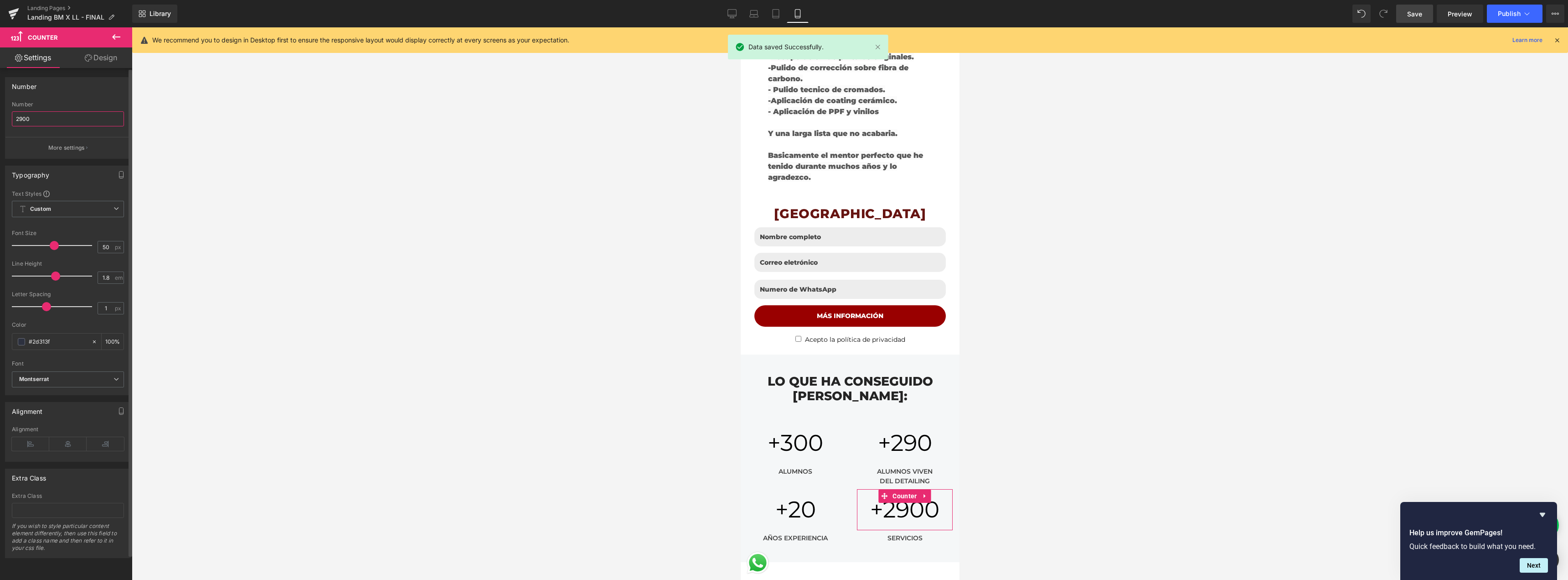
click at [42, 118] on input "2900" at bounding box center [68, 118] width 112 height 15
click at [40, 121] on input "2900" at bounding box center [68, 118] width 112 height 15
click at [39, 117] on input "2900" at bounding box center [68, 118] width 112 height 15
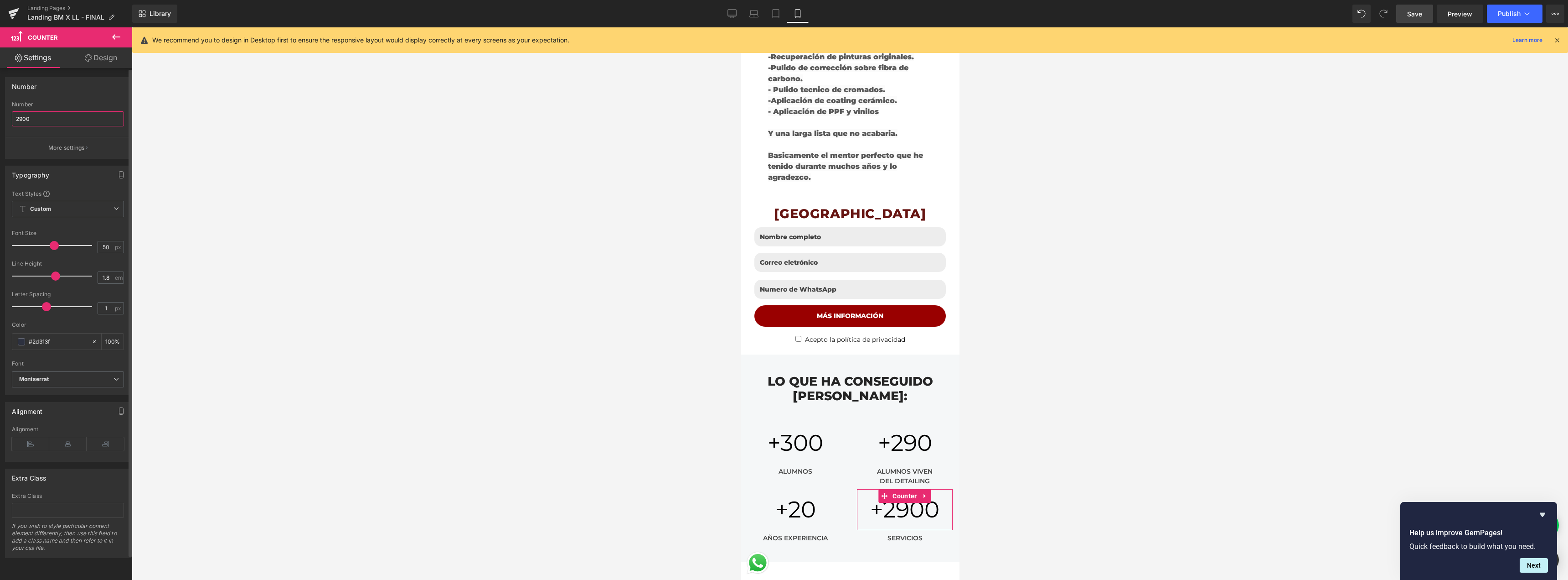
click at [39, 117] on input "2900" at bounding box center [68, 118] width 112 height 15
type input "2700"
click at [1414, 14] on span "Save" at bounding box center [1414, 14] width 15 height 9
drag, startPoint x: 1424, startPoint y: 2, endPoint x: 1466, endPoint y: 37, distance: 54.7
